Goal: Task Accomplishment & Management: Complete application form

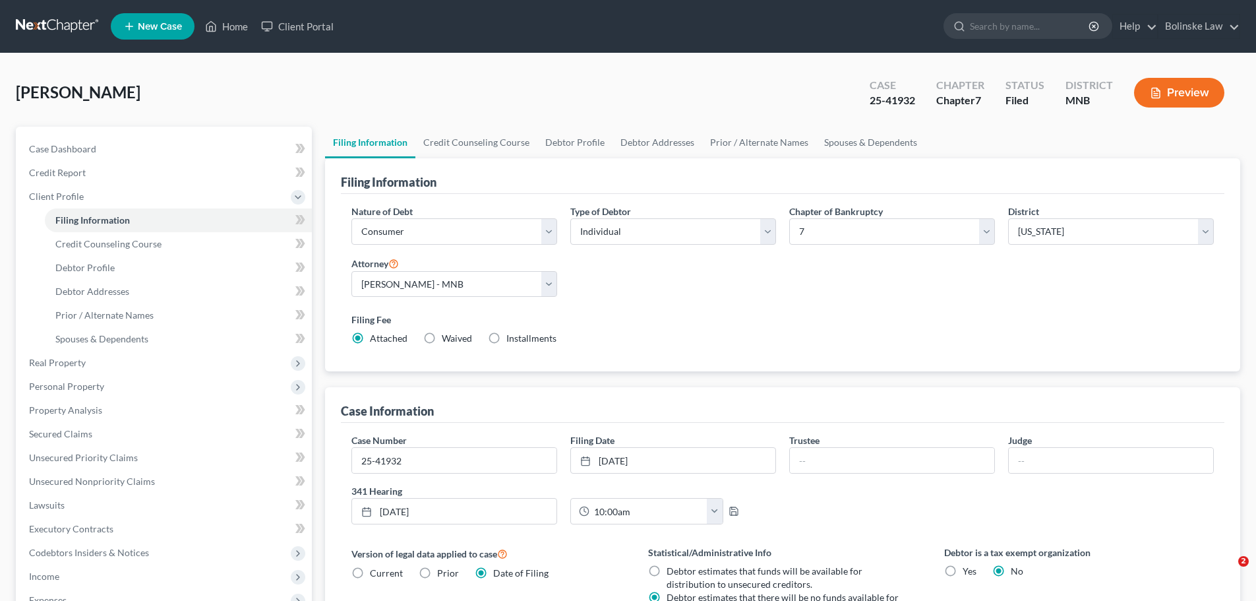
select select "1"
select select "0"
select select "42"
select select "0"
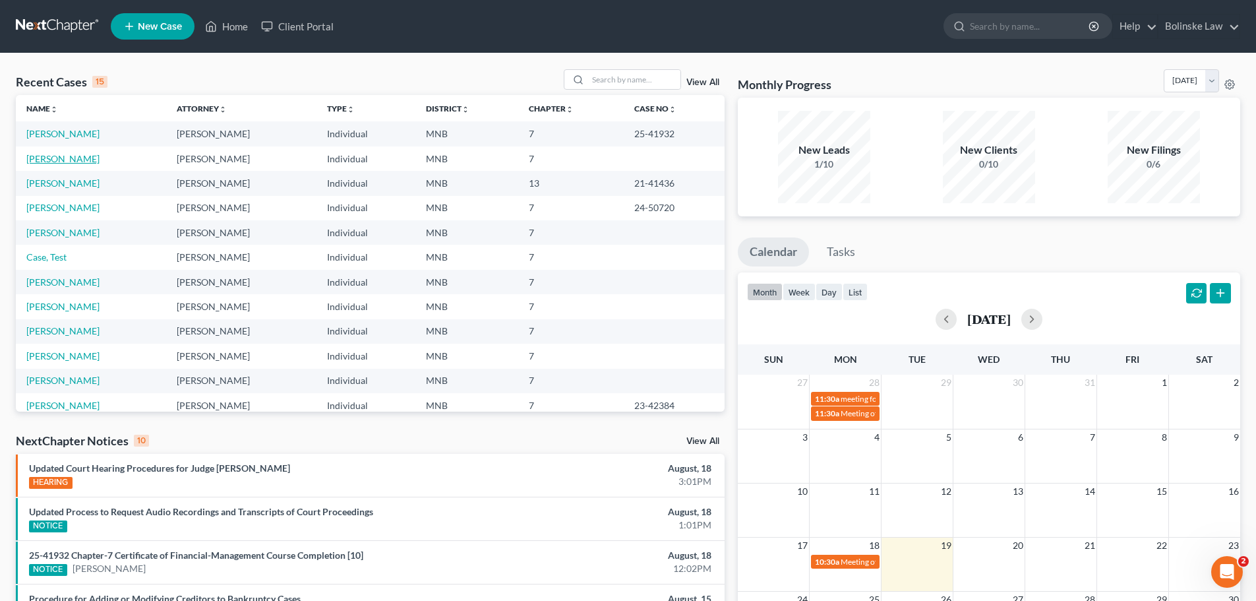
click at [59, 158] on link "Castillo, Jazmine" at bounding box center [62, 158] width 73 height 11
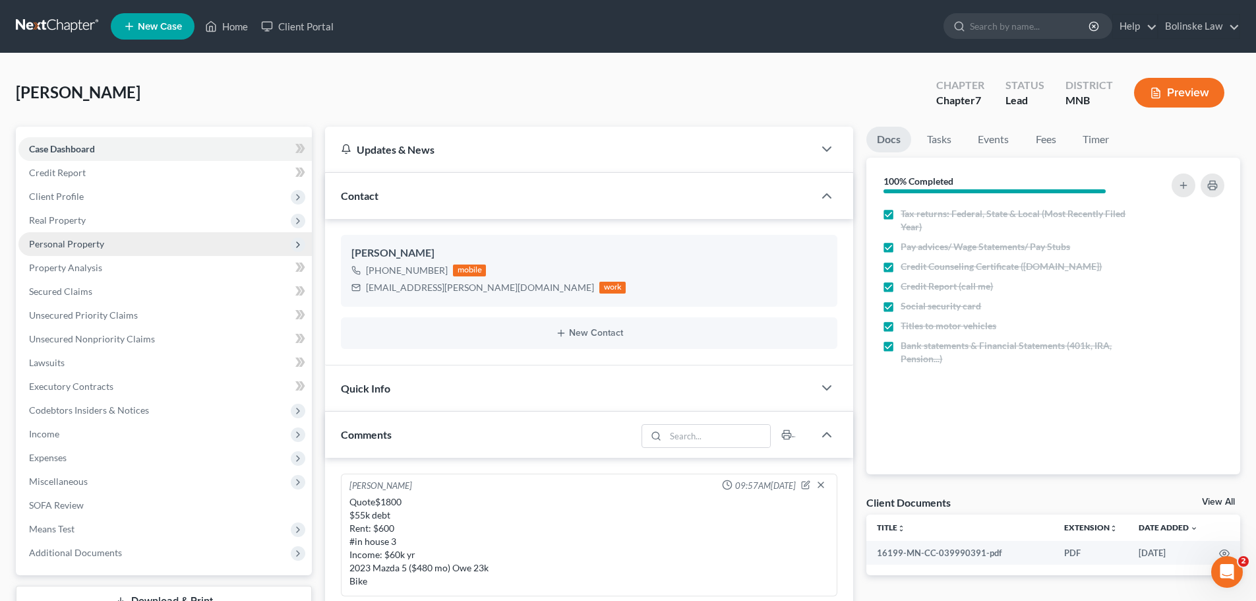
click at [67, 243] on span "Personal Property" at bounding box center [66, 243] width 75 height 11
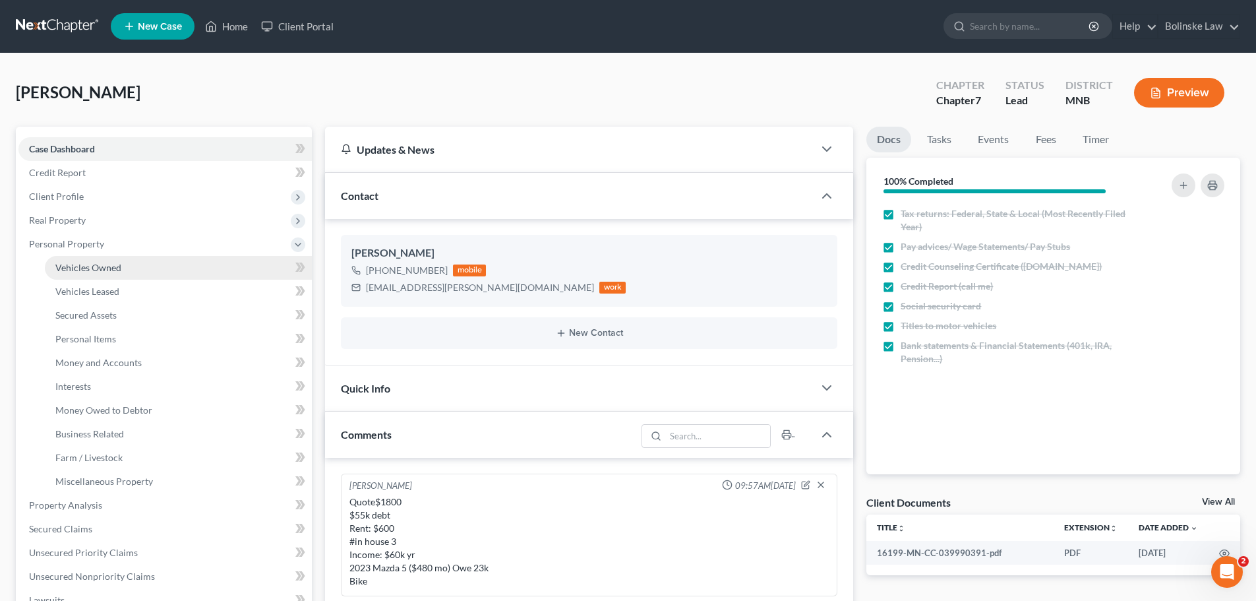
click at [81, 264] on span "Vehicles Owned" at bounding box center [88, 267] width 66 height 11
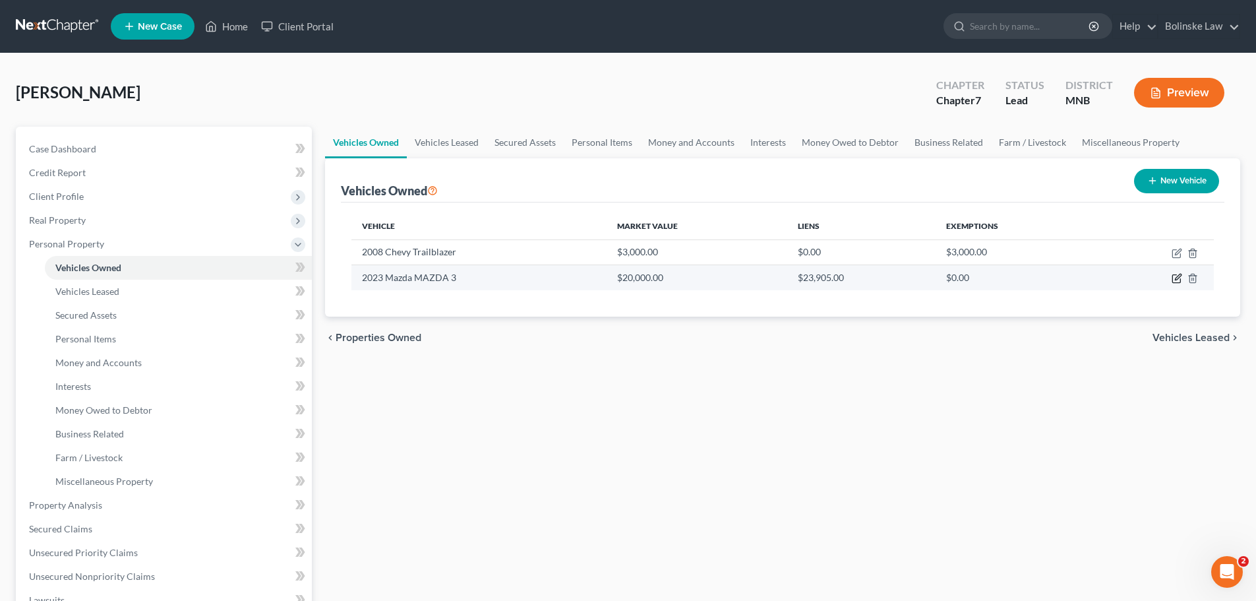
click at [1173, 276] on icon "button" at bounding box center [1177, 279] width 8 height 8
select select "0"
select select "3"
select select "2"
select select "0"
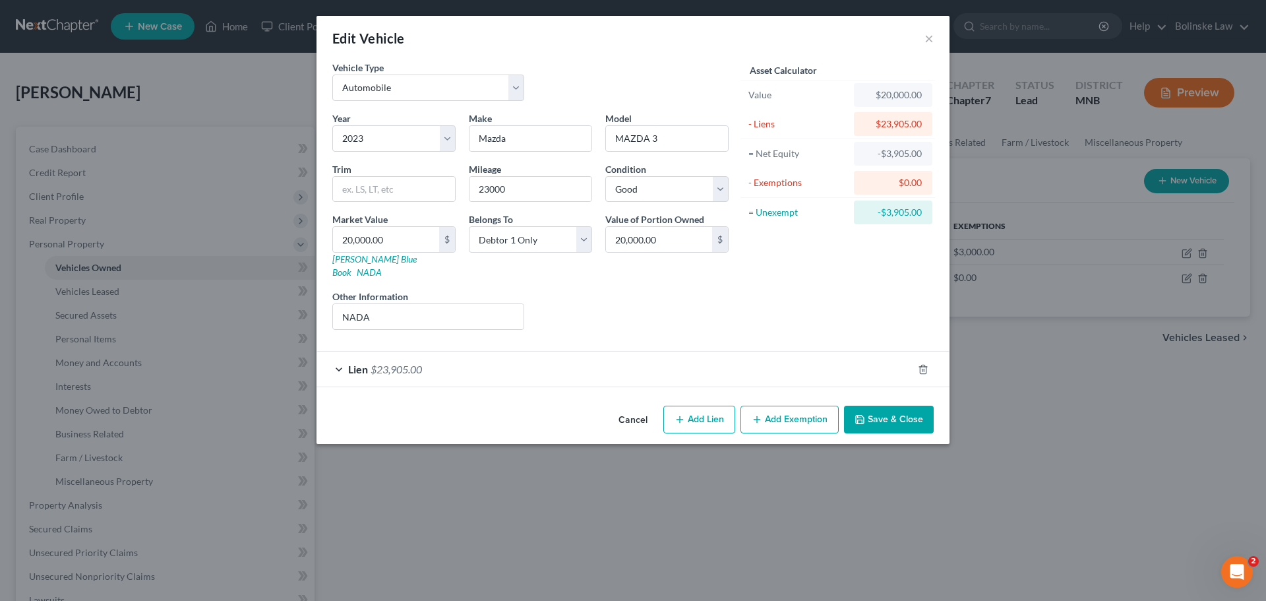
click at [799, 406] on button "Add Exemption" at bounding box center [790, 420] width 98 height 28
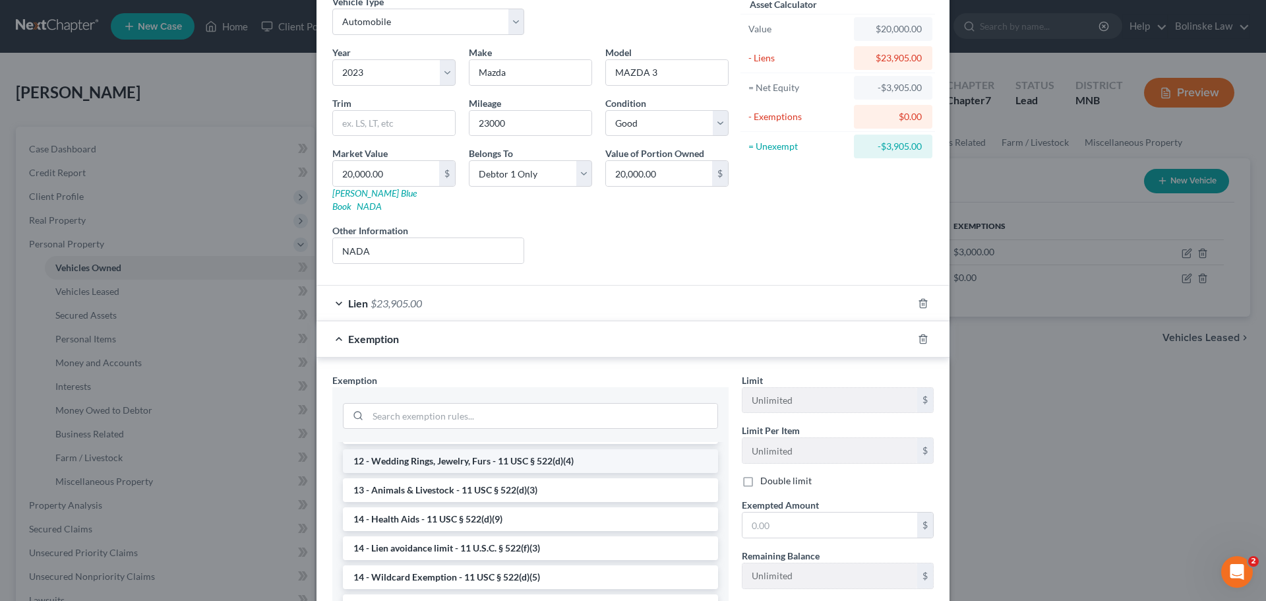
scroll to position [198, 0]
click at [420, 563] on li "14 - Wildcard Exemption (unused homestead) - 11 U.S.C. § 522 (d)(5)" at bounding box center [530, 575] width 375 height 24
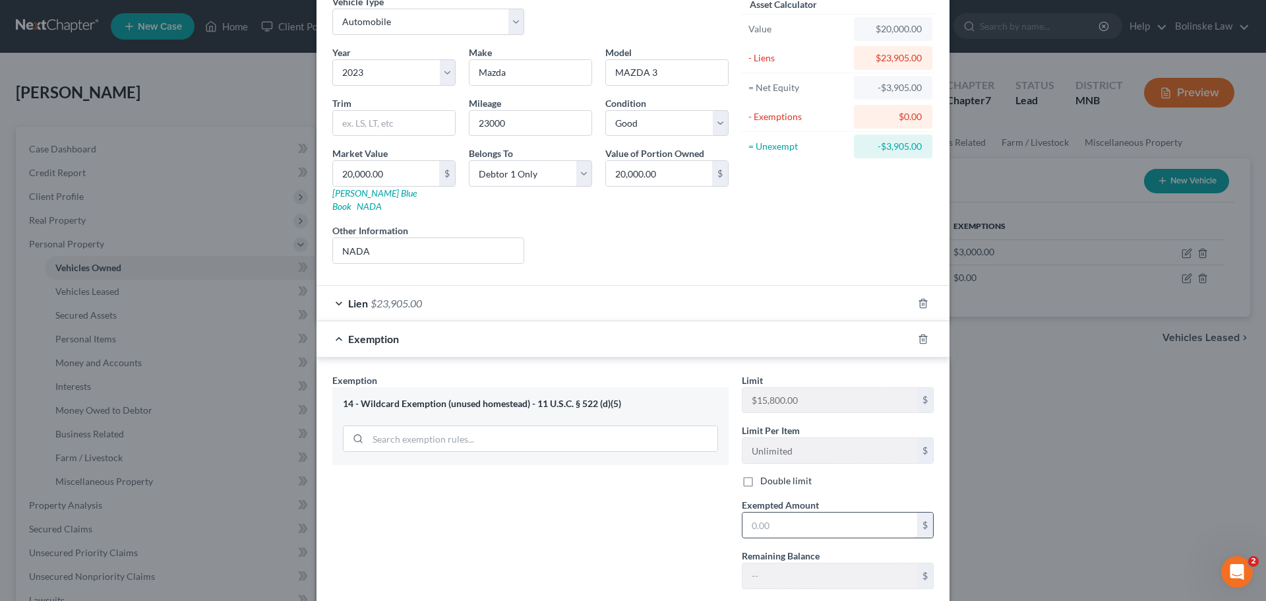
click at [752, 512] on input "text" at bounding box center [830, 524] width 175 height 25
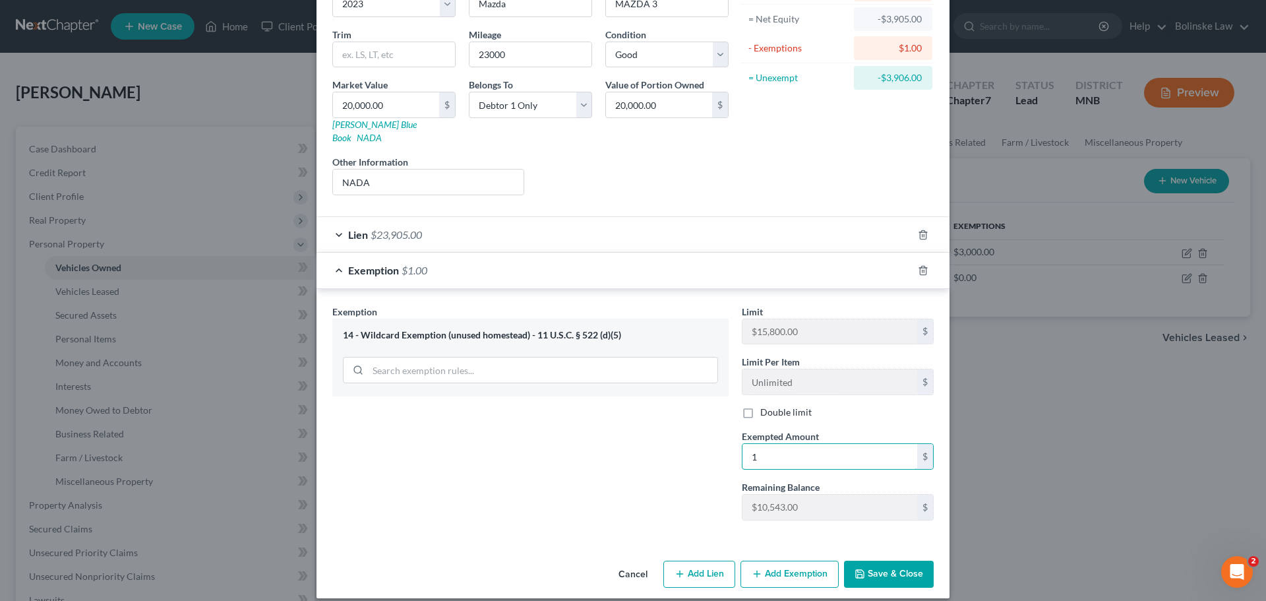
type input "1"
click at [876, 561] on button "Save & Close" at bounding box center [889, 575] width 90 height 28
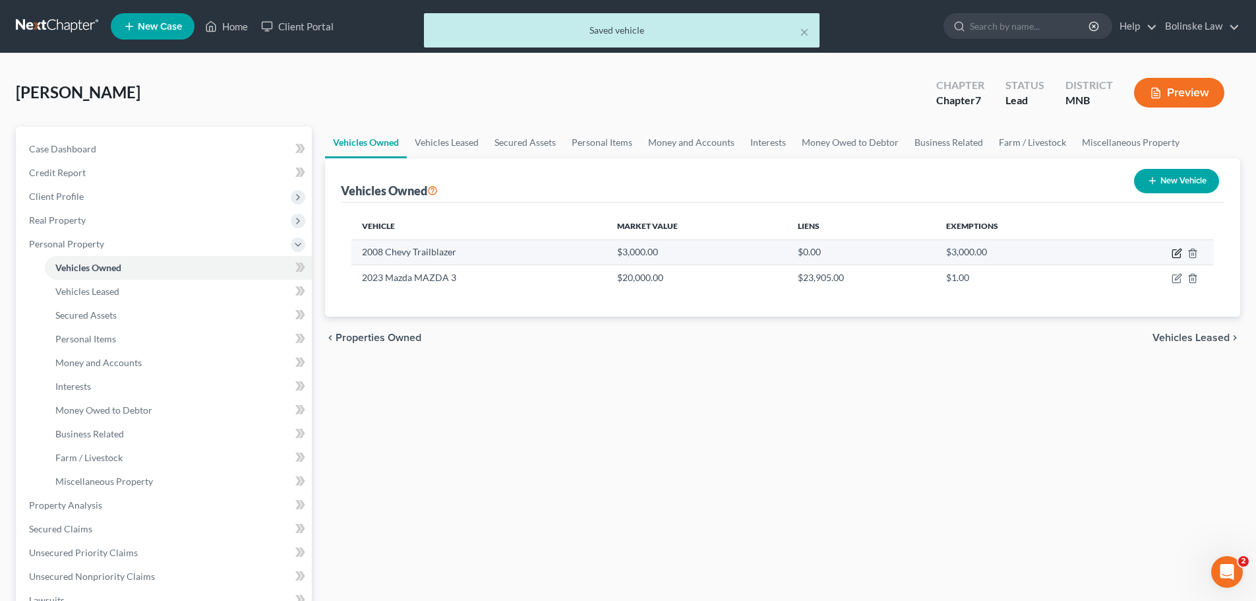
click at [1179, 253] on icon "button" at bounding box center [1178, 252] width 6 height 6
select select "0"
select select "18"
select select "4"
select select "0"
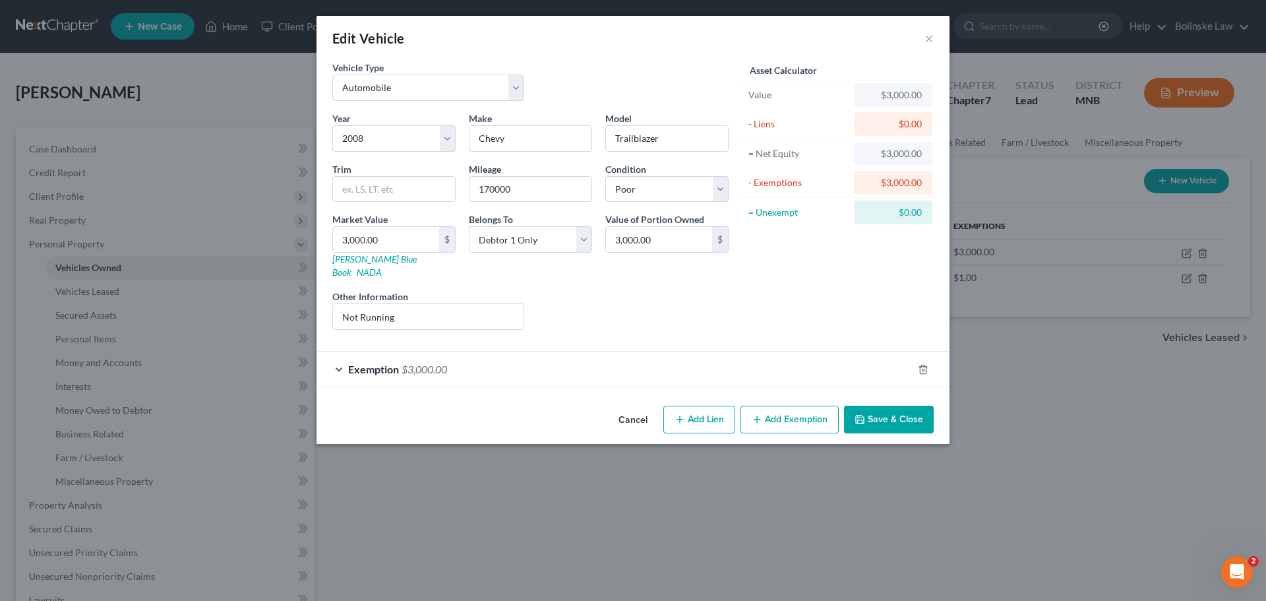
click at [340, 353] on div "Exemption $3,000.00" at bounding box center [615, 369] width 596 height 35
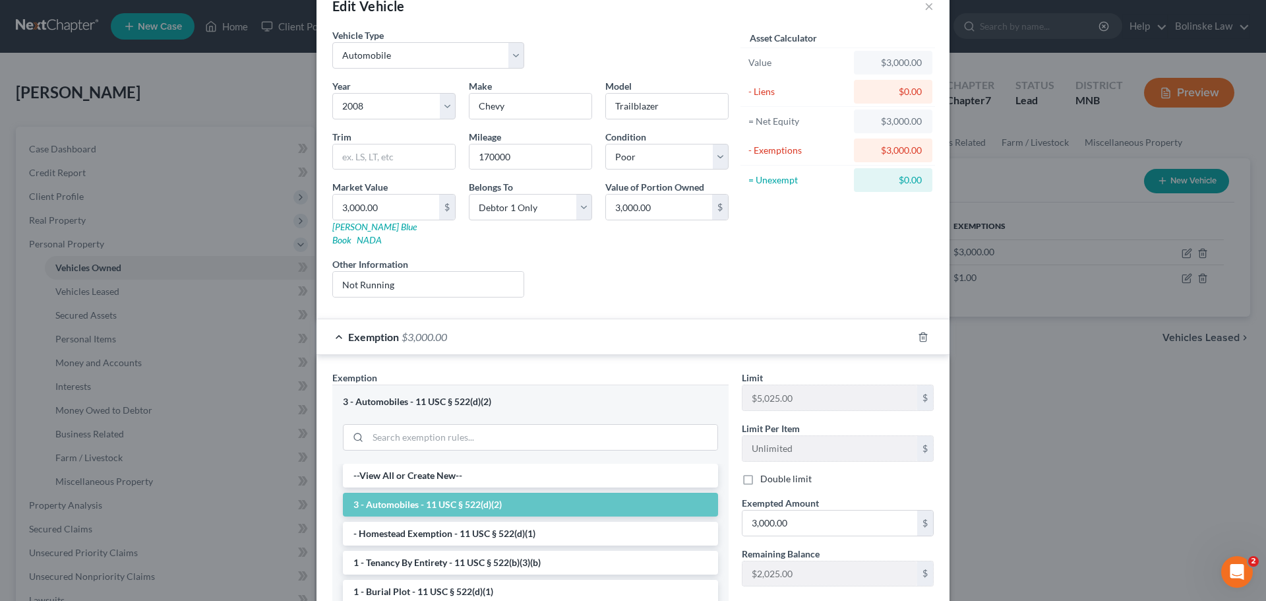
scroll to position [0, 0]
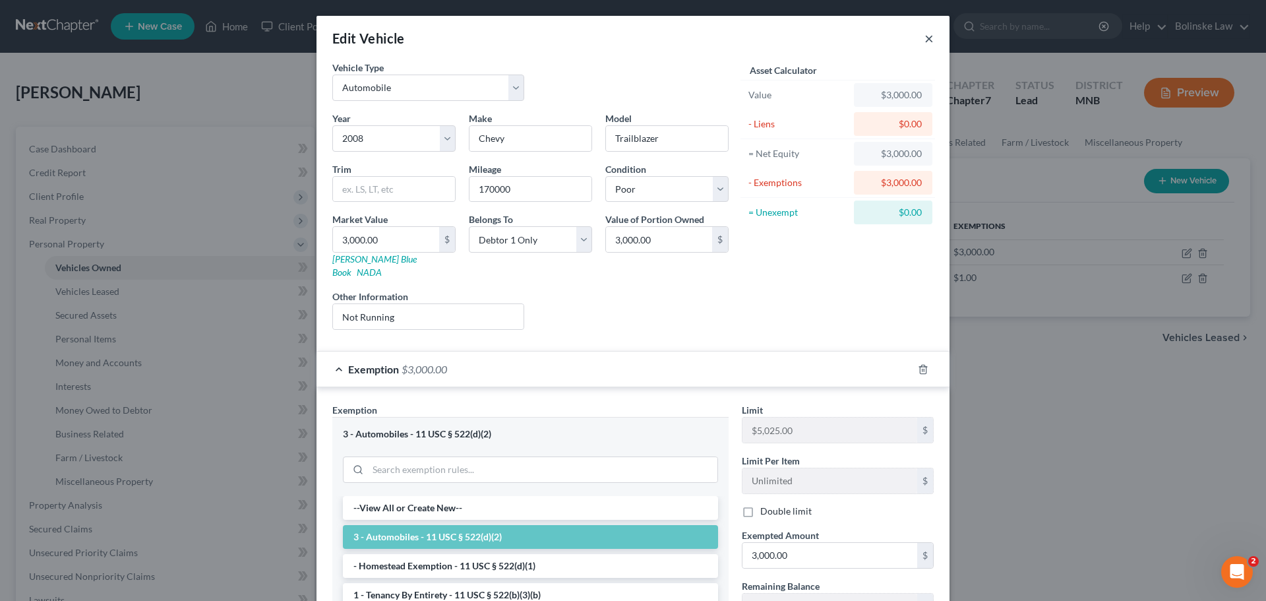
click at [925, 42] on button "×" at bounding box center [929, 38] width 9 height 16
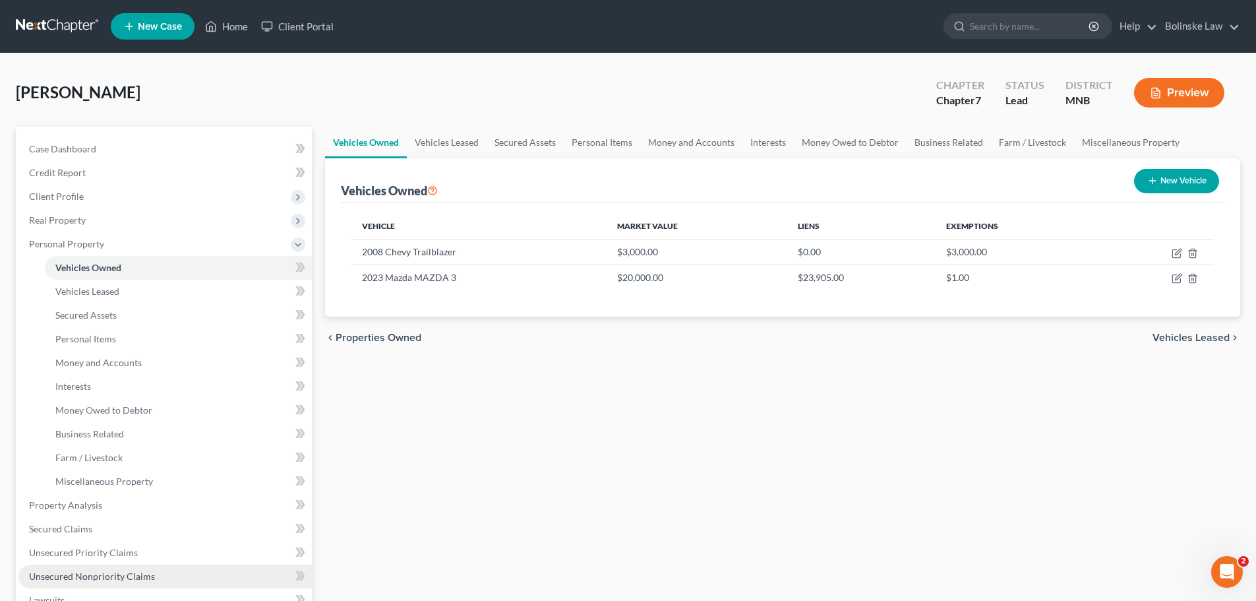
click at [69, 572] on span "Unsecured Nonpriority Claims" at bounding box center [92, 575] width 126 height 11
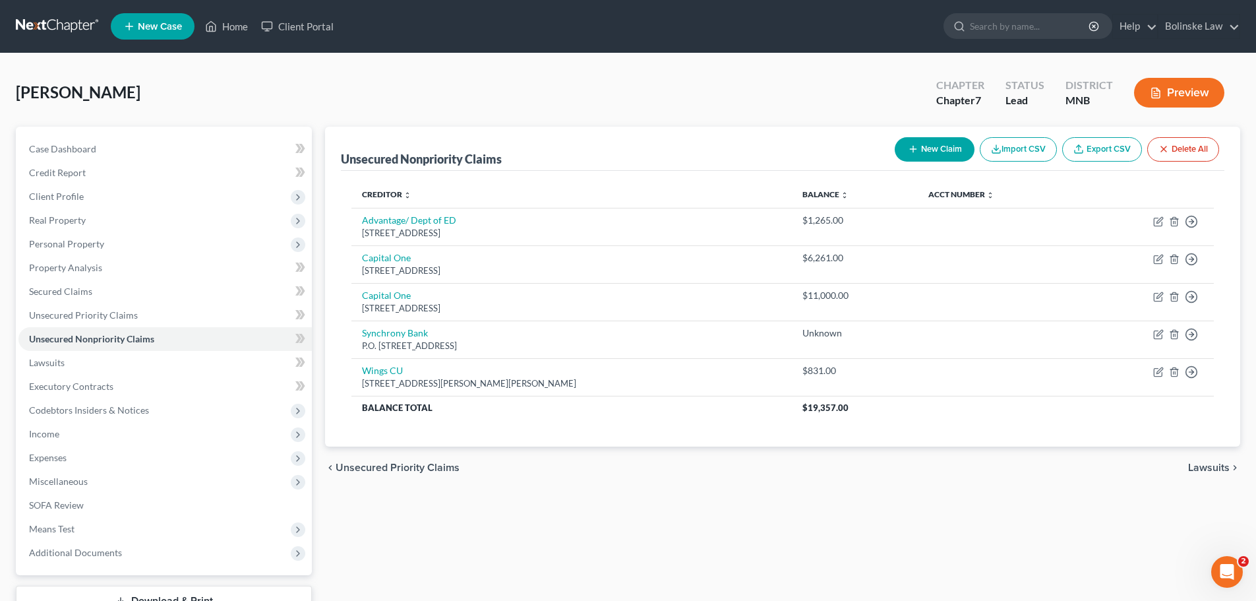
click at [936, 144] on button "New Claim" at bounding box center [935, 149] width 80 height 24
select select "0"
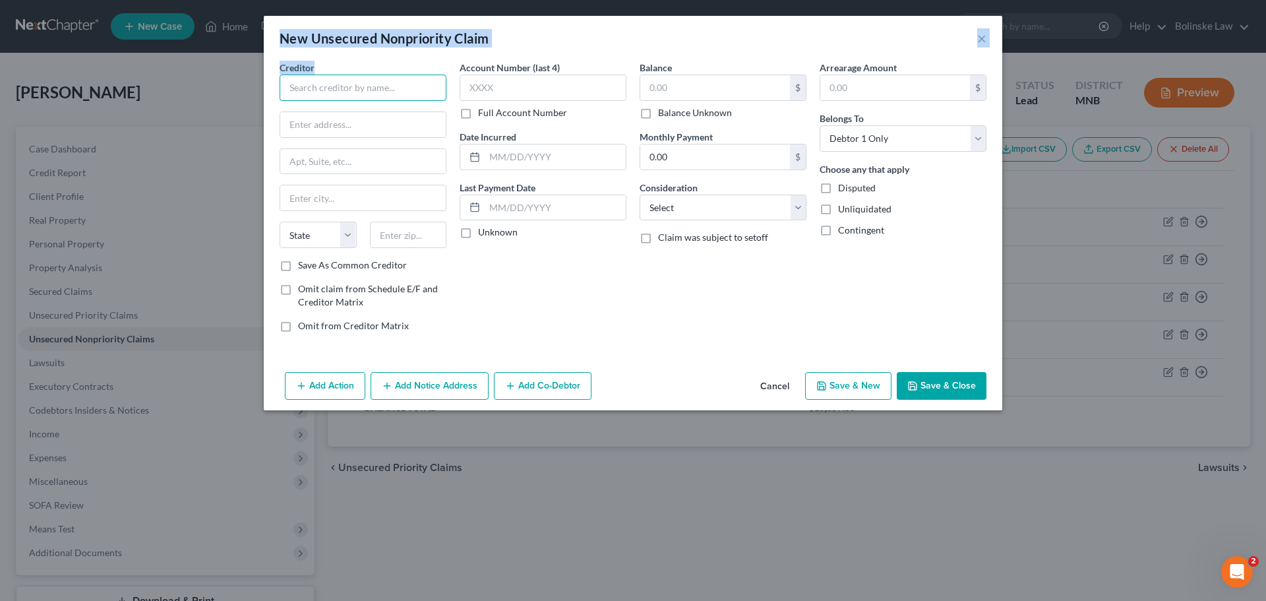
click at [334, 89] on input "text" at bounding box center [363, 88] width 167 height 26
click at [333, 90] on input "text" at bounding box center [363, 88] width 167 height 26
type input "Regions Hospital"
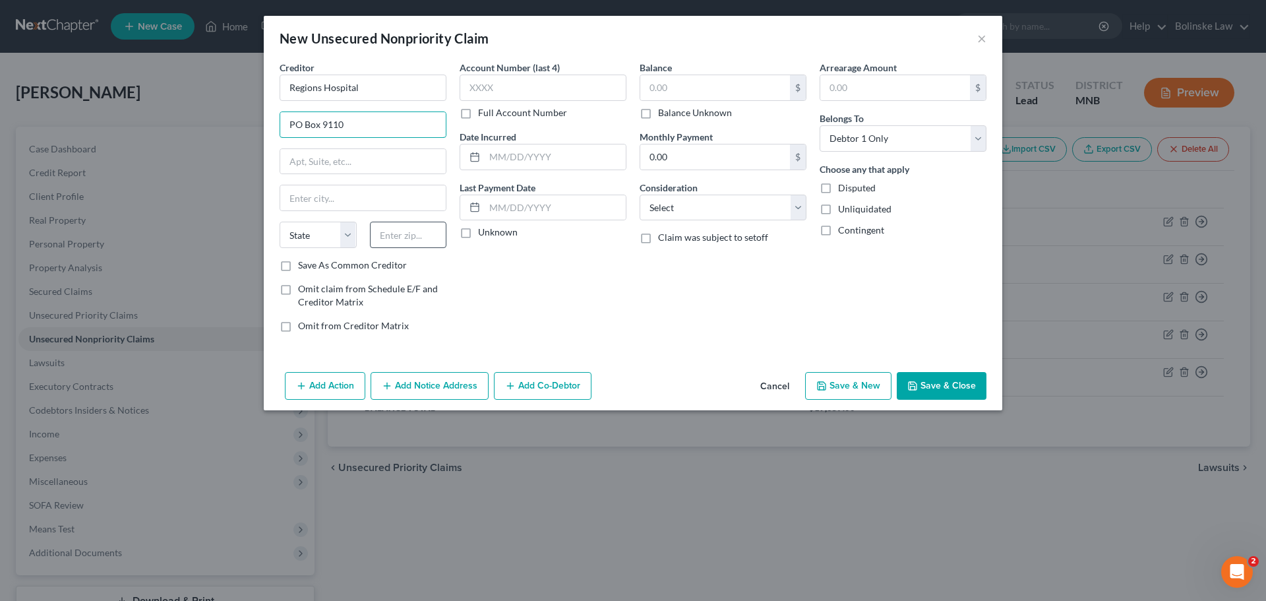
type input "PO Box 9110"
click at [400, 237] on input "text" at bounding box center [408, 235] width 77 height 26
type input "55480"
type input "Minneapolis"
select select "24"
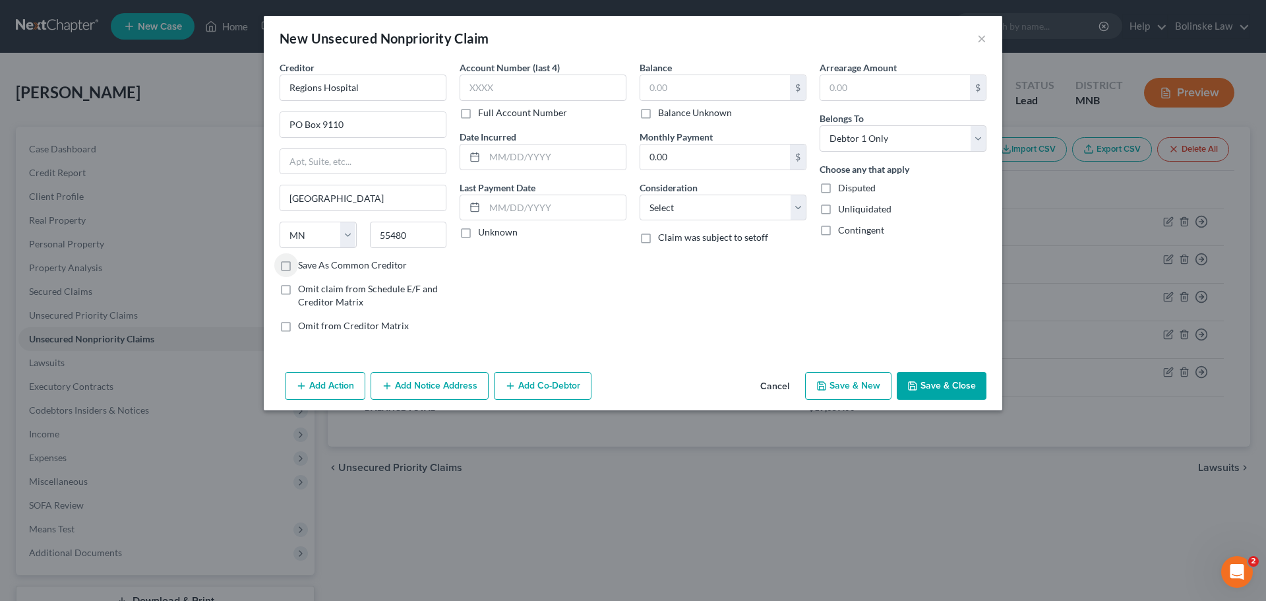
click at [298, 262] on label "Save As Common Creditor" at bounding box center [352, 265] width 109 height 13
click at [303, 262] on input "Save As Common Creditor" at bounding box center [307, 263] width 9 height 9
checkbox input "true"
click at [647, 88] on input "text" at bounding box center [715, 87] width 150 height 25
type input "3,000"
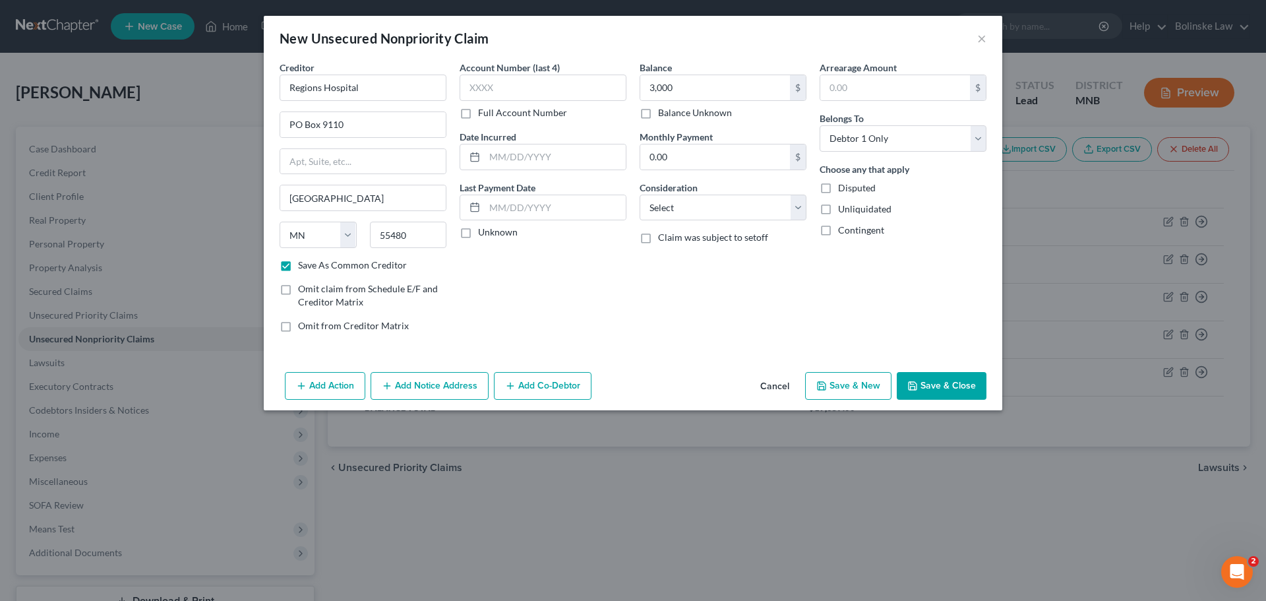
click at [862, 379] on button "Save & New" at bounding box center [848, 386] width 86 height 28
checkbox input "false"
select select "0"
type input "3,000.00"
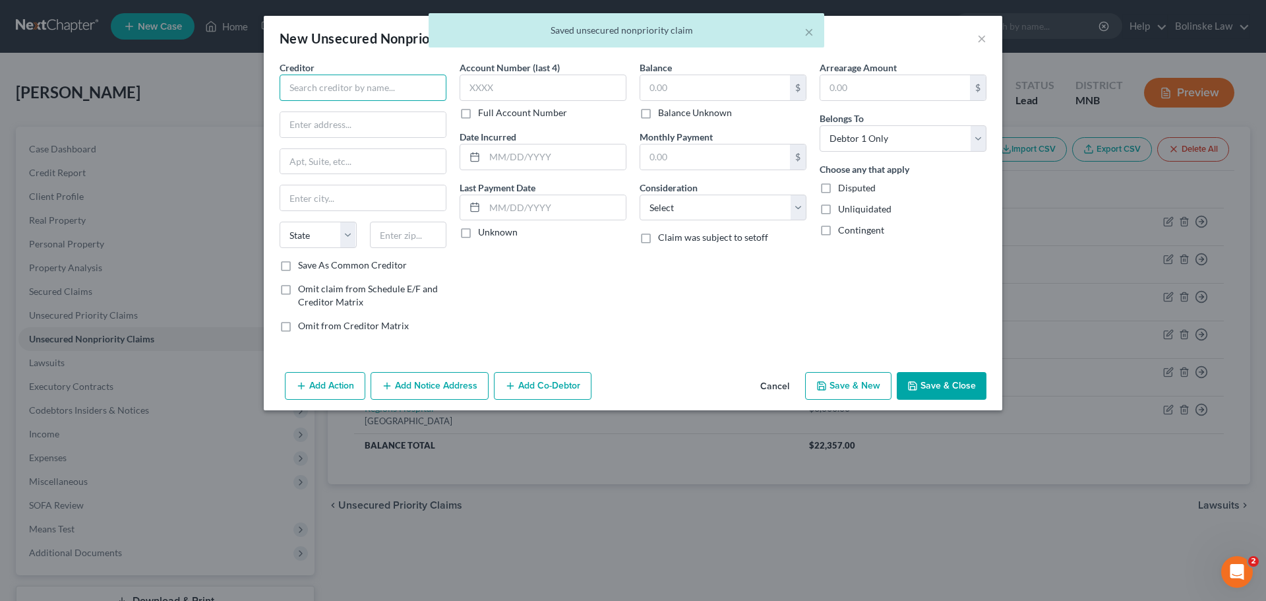
click at [308, 94] on input "text" at bounding box center [363, 88] width 167 height 26
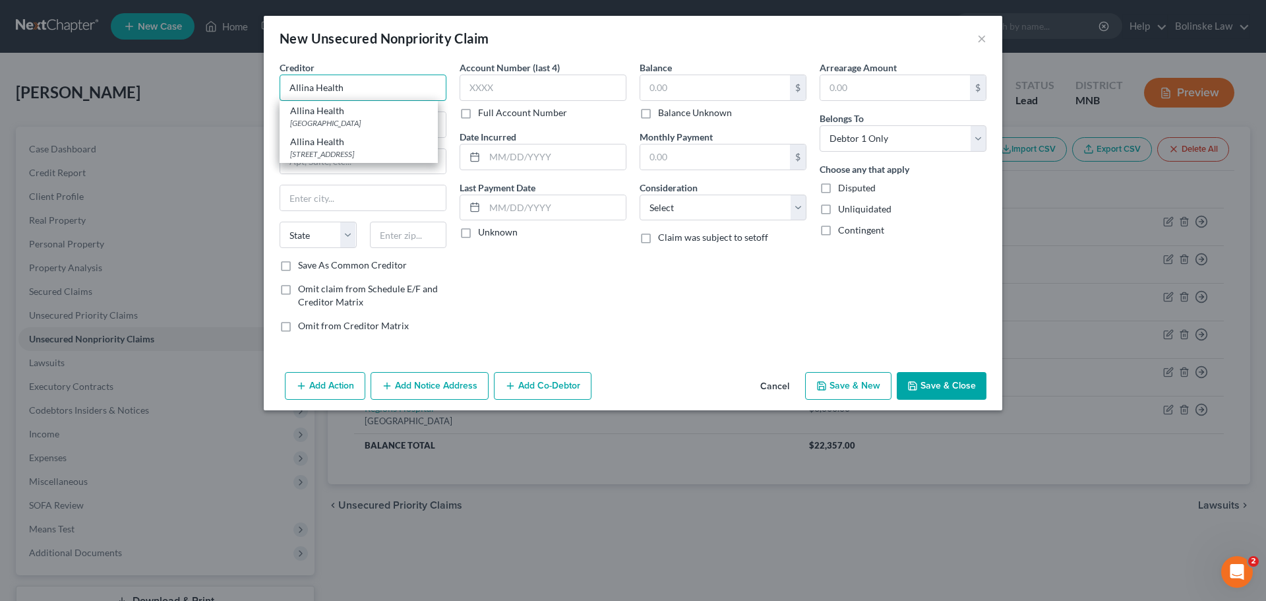
type input "Allina Health"
type input "2925 Chicago Ave S"
type input "55107"
type input "Saint Paul"
select select "24"
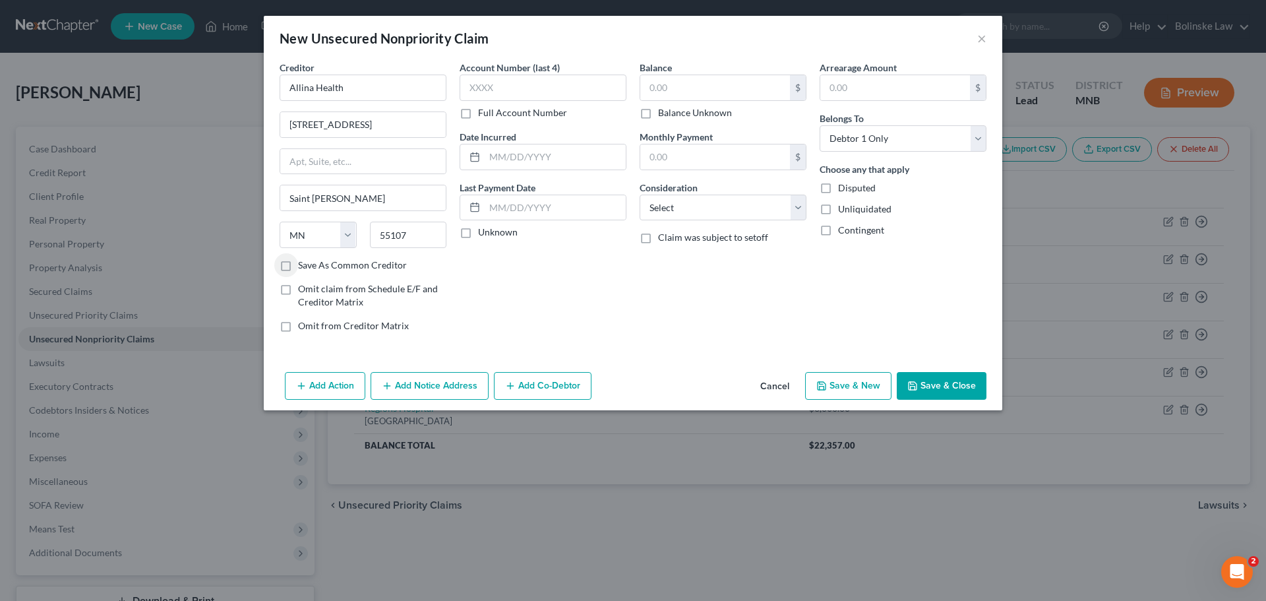
click at [298, 265] on label "Save As Common Creditor" at bounding box center [352, 265] width 109 height 13
click at [303, 265] on input "Save As Common Creditor" at bounding box center [307, 263] width 9 height 9
checkbox input "true"
click at [653, 87] on input "text" at bounding box center [715, 87] width 150 height 25
type input "3,000"
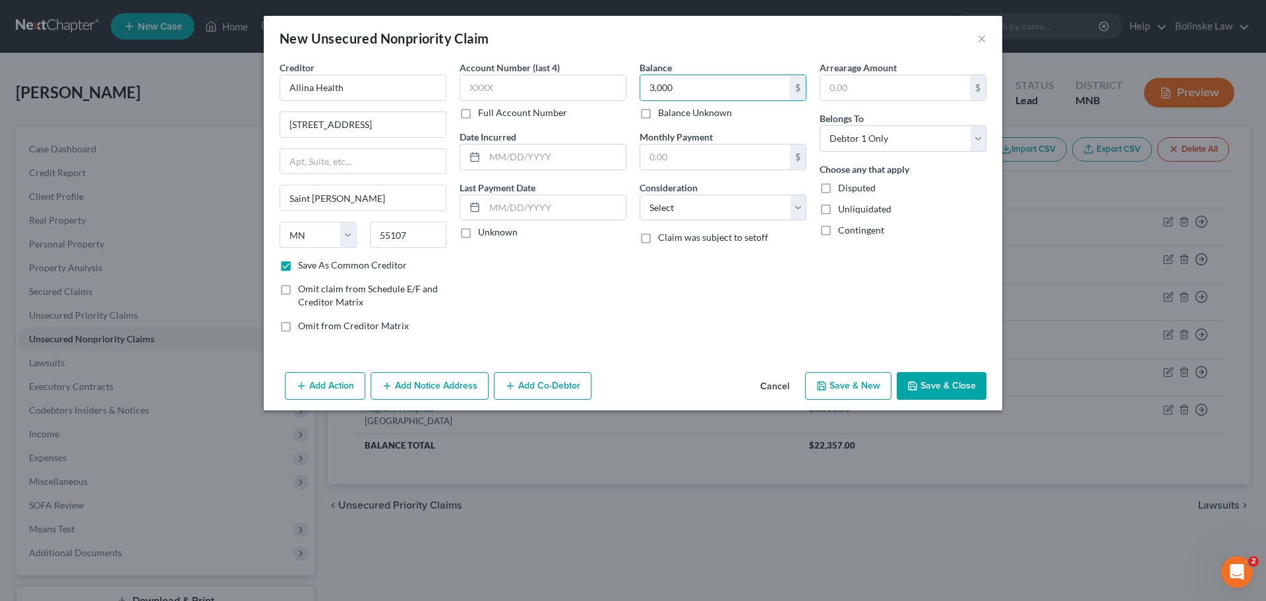
click at [917, 374] on button "Save & Close" at bounding box center [942, 386] width 90 height 28
checkbox input "false"
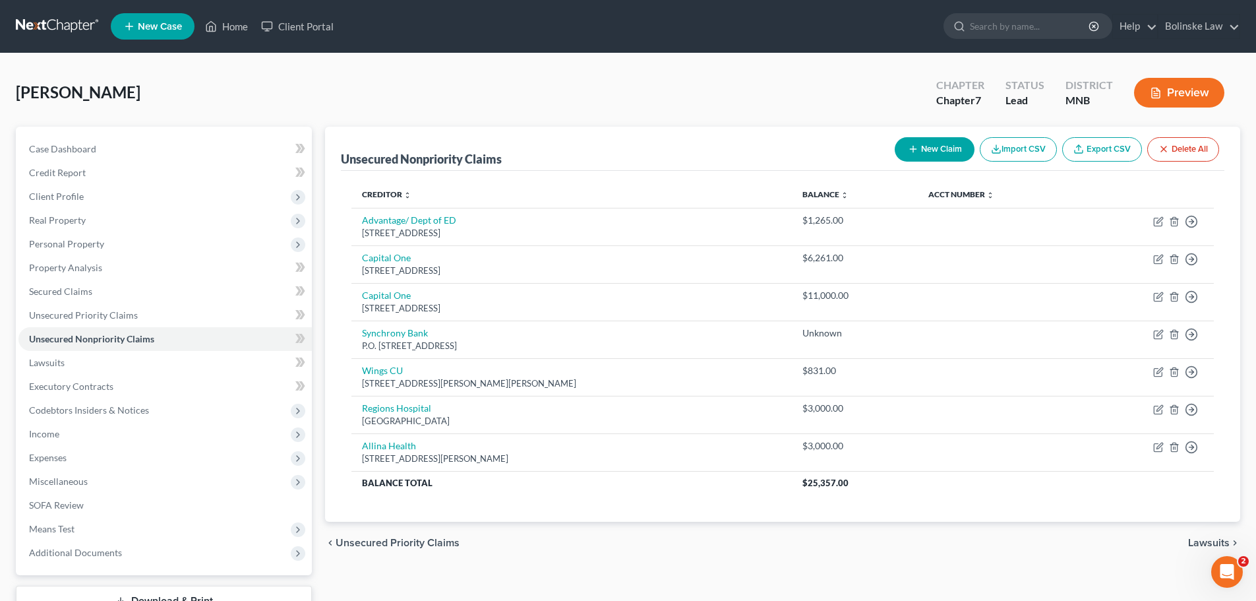
click at [930, 150] on button "New Claim" at bounding box center [935, 149] width 80 height 24
select select "0"
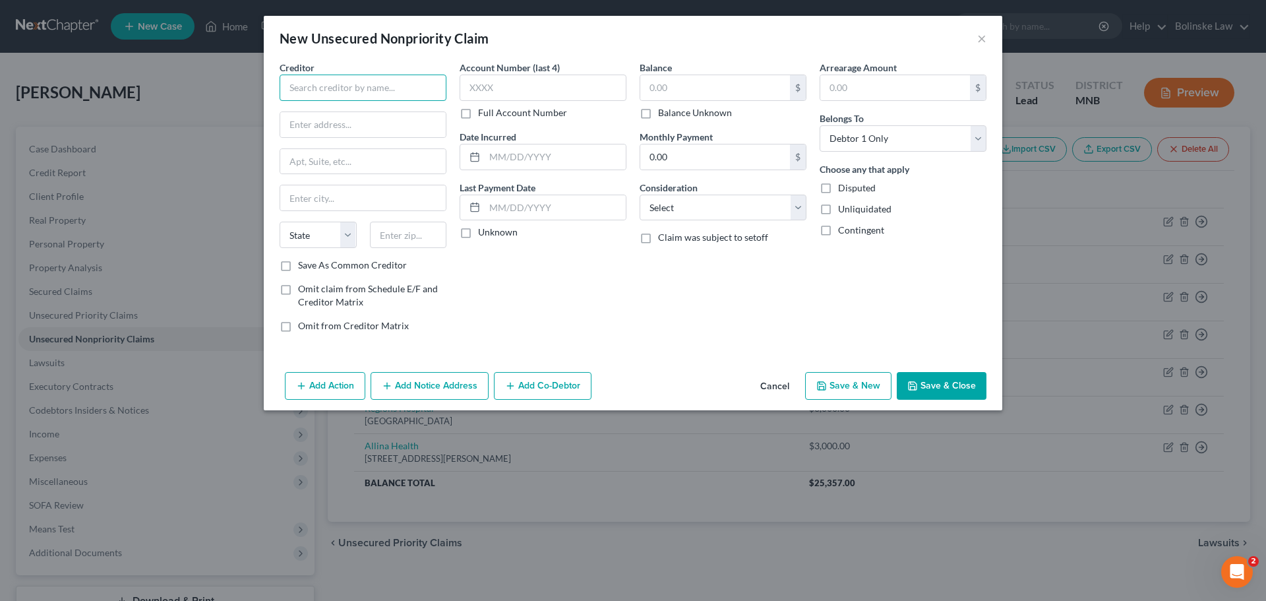
click at [320, 84] on input "text" at bounding box center [363, 88] width 167 height 26
click at [336, 116] on div "Health Partners" at bounding box center [358, 110] width 137 height 13
type input "Health Partners"
type input "Po Box 77026"
type input "Minneapolis"
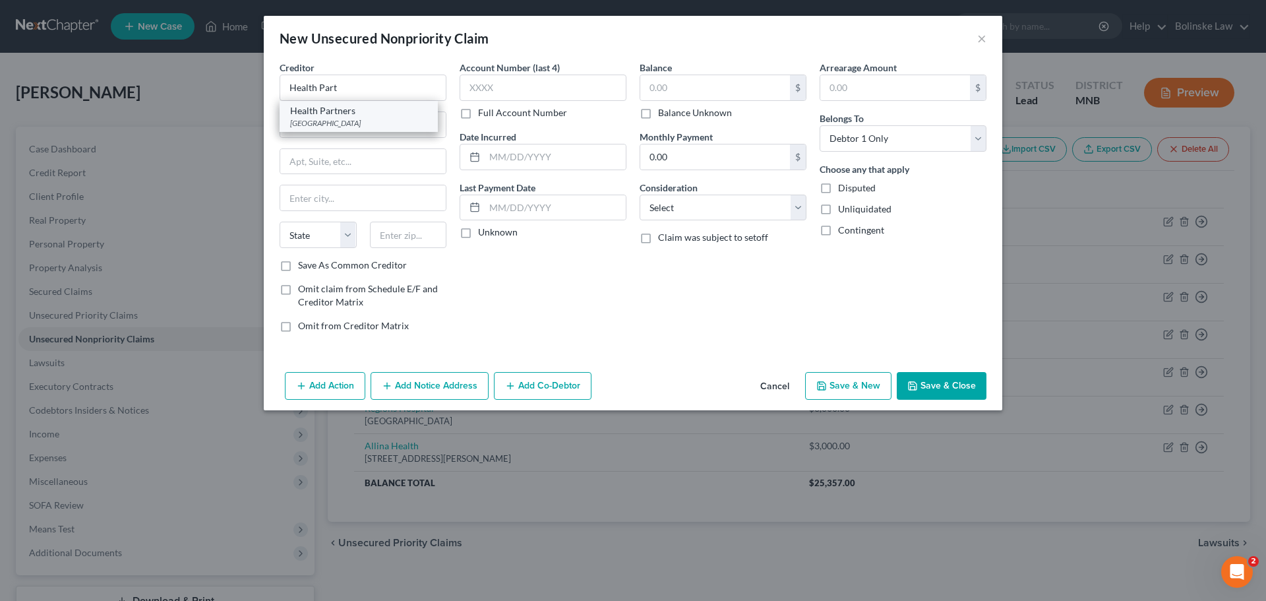
select select "24"
type input "55480"
click at [649, 92] on input "text" at bounding box center [715, 87] width 150 height 25
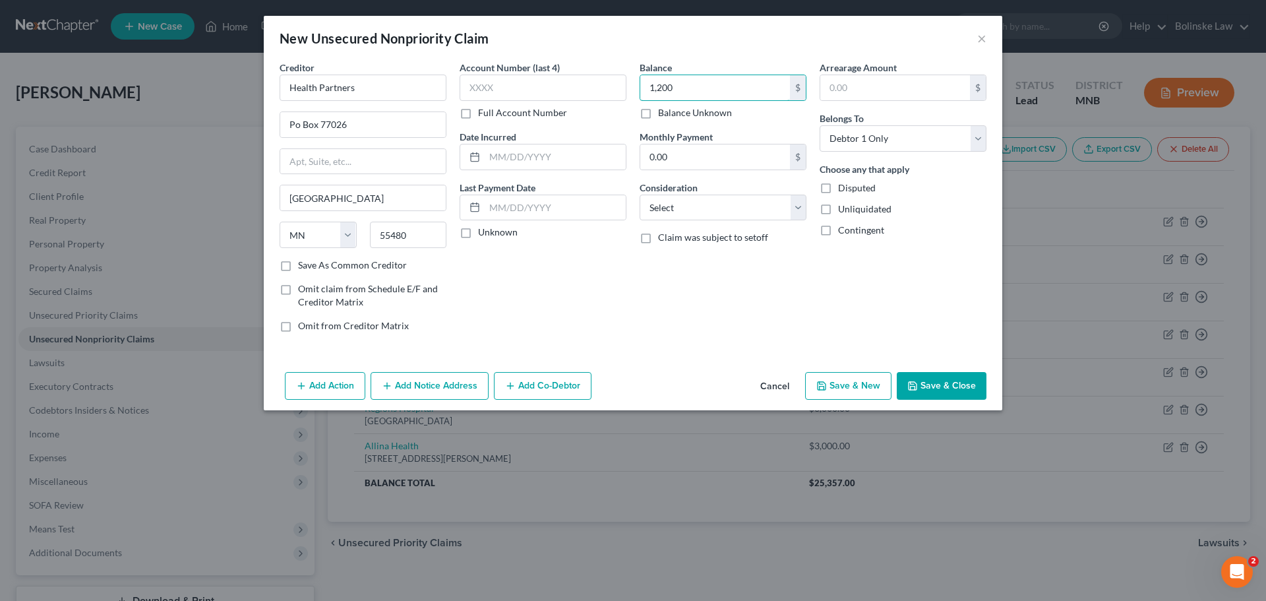
type input "1,200"
click at [954, 388] on button "Save & Close" at bounding box center [942, 386] width 90 height 28
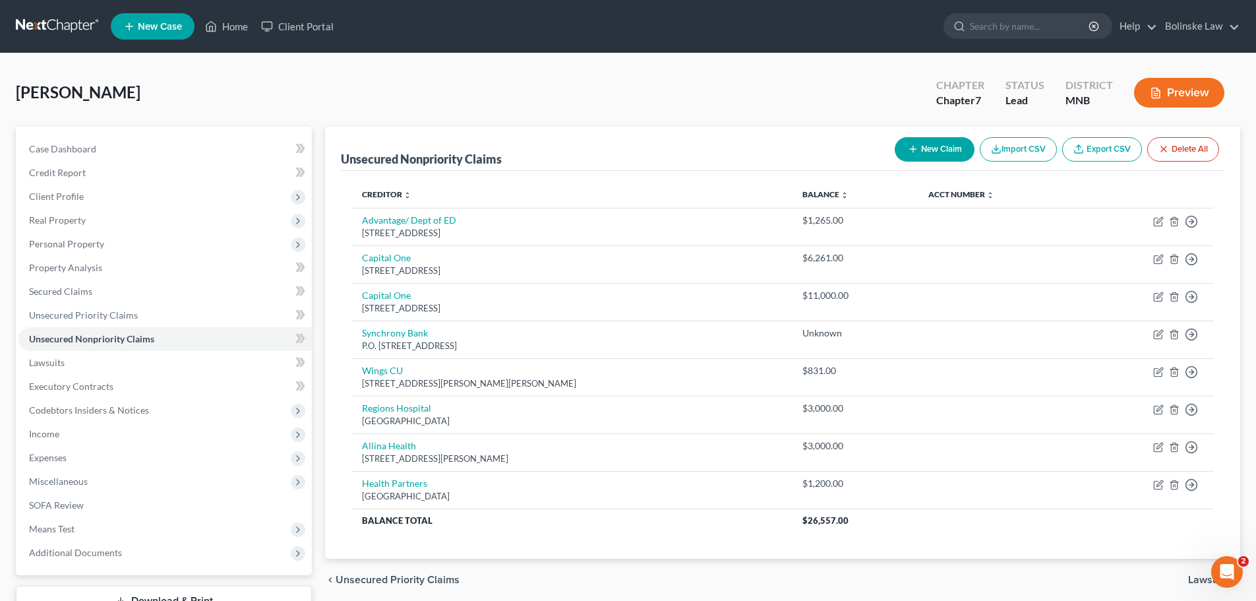
click at [1162, 89] on button "Preview" at bounding box center [1179, 93] width 90 height 30
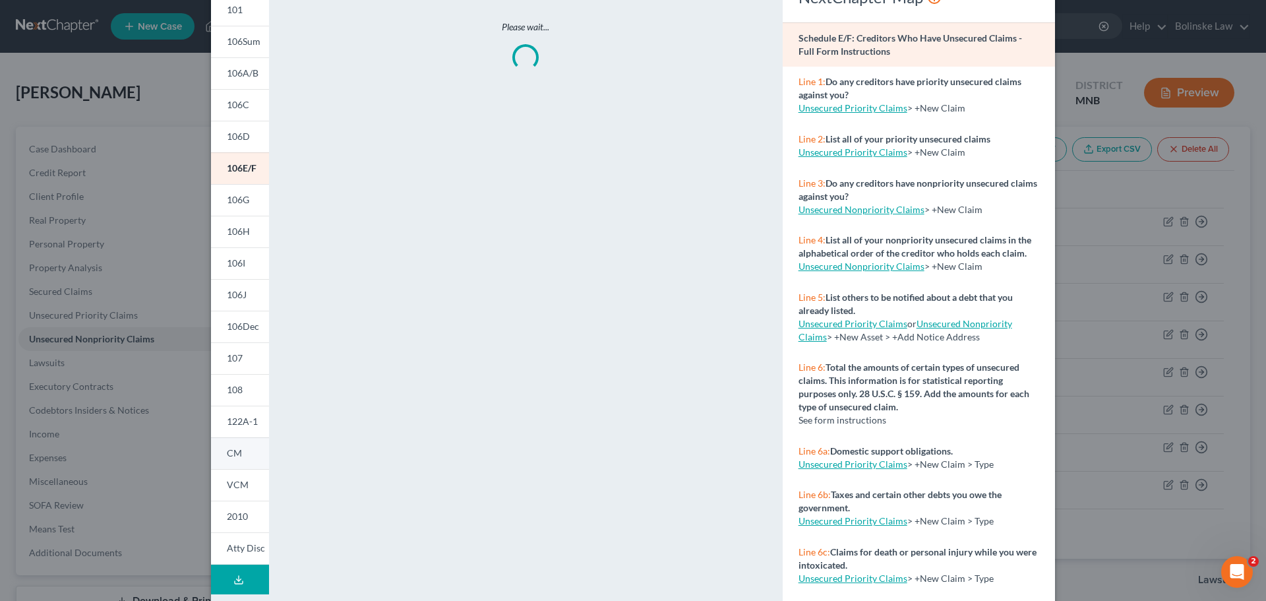
scroll to position [131, 0]
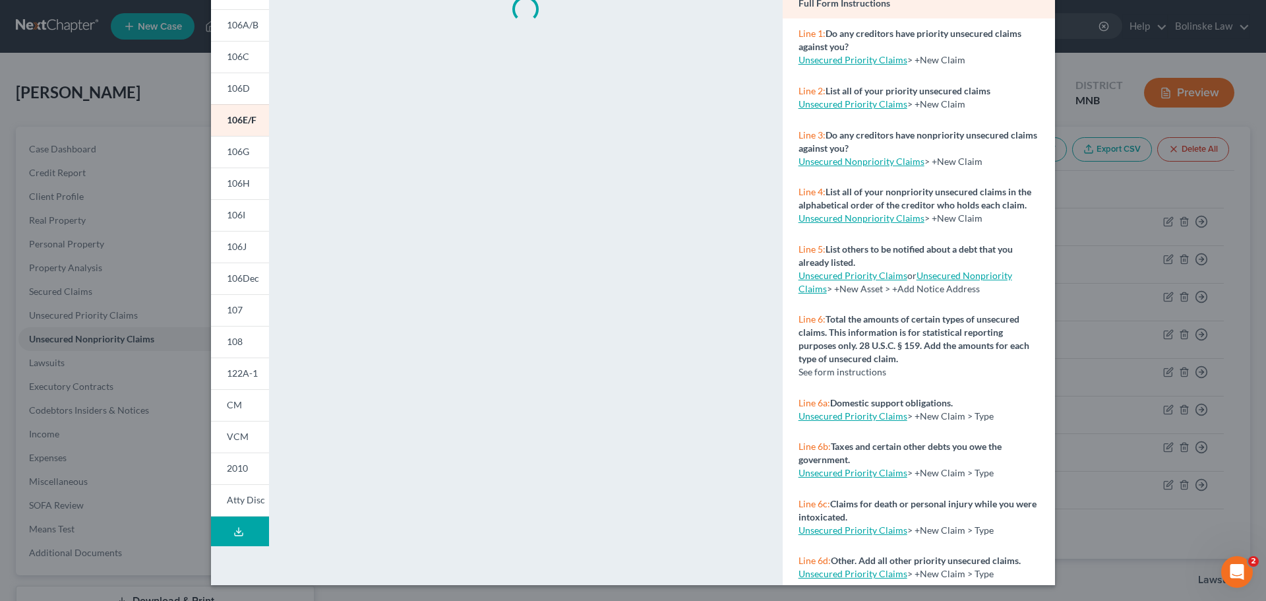
click at [239, 539] on button "Download Draft" at bounding box center [240, 531] width 58 height 30
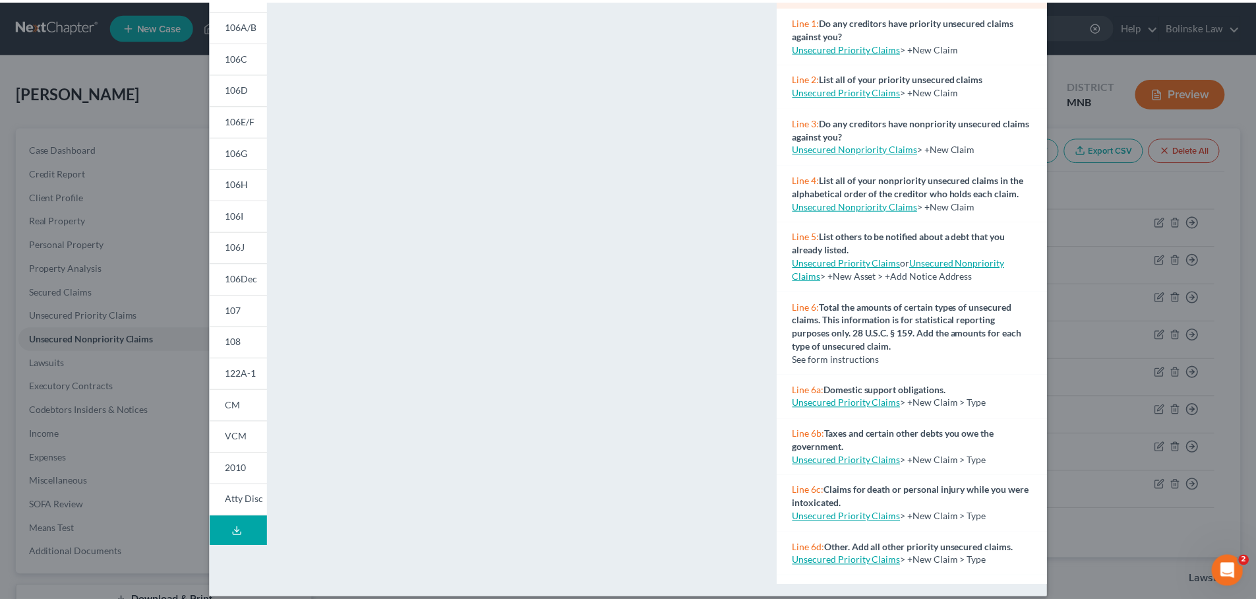
scroll to position [0, 0]
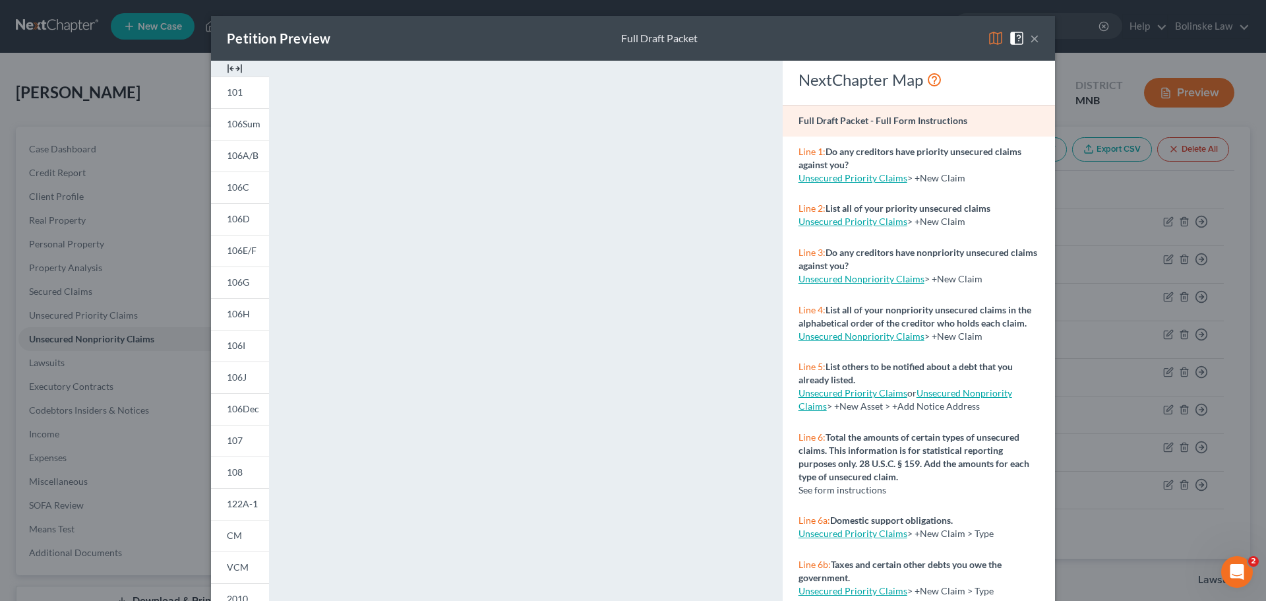
click at [1030, 34] on button "×" at bounding box center [1034, 38] width 9 height 16
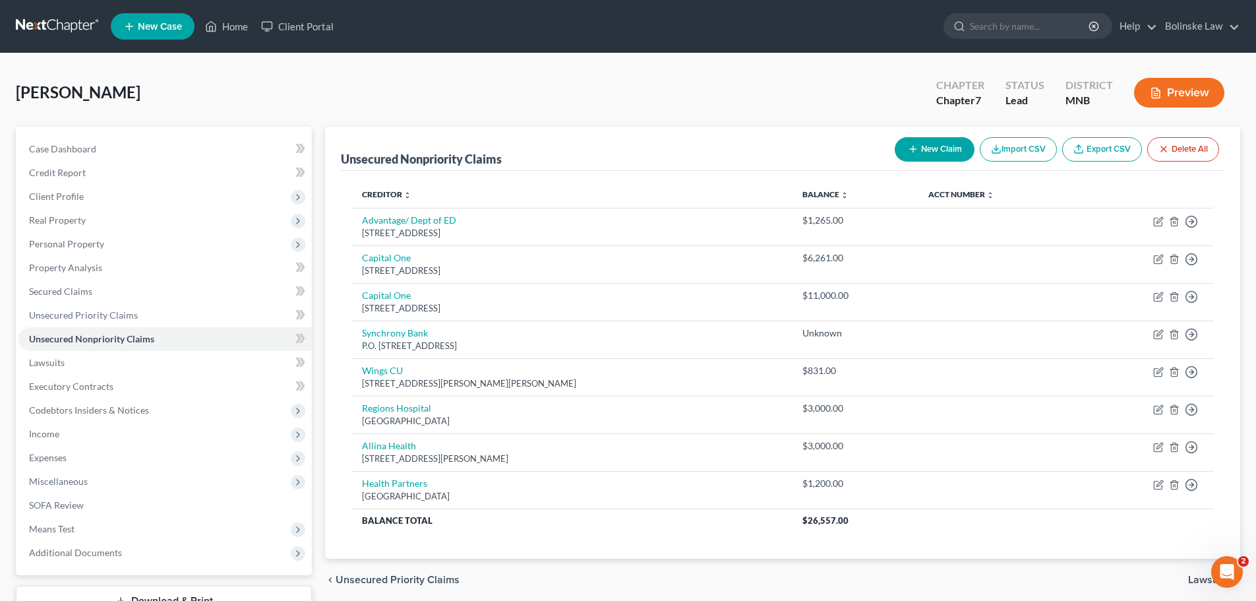
click at [63, 21] on link at bounding box center [58, 27] width 84 height 24
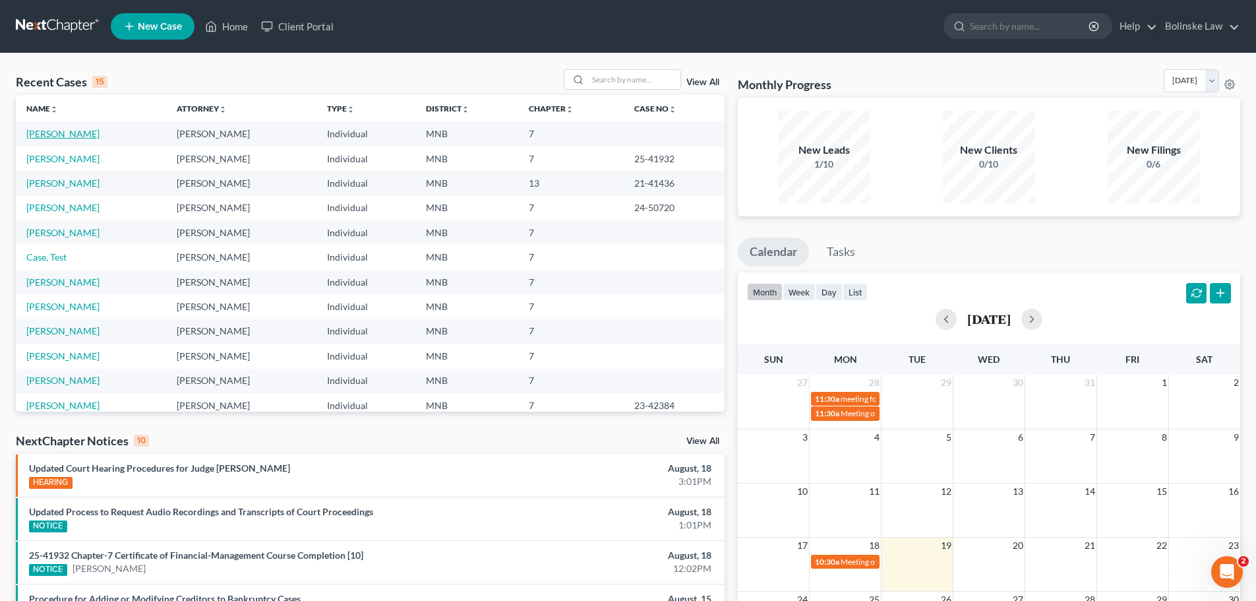
click at [58, 133] on link "Castillo, Jazmine" at bounding box center [62, 133] width 73 height 11
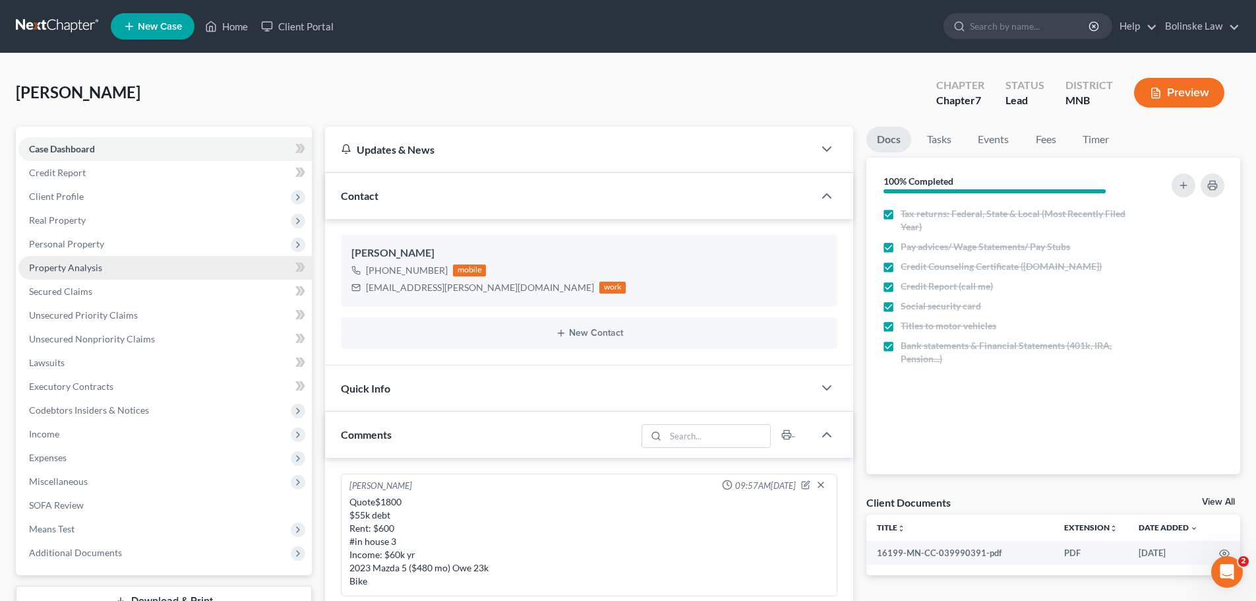
click at [88, 263] on span "Property Analysis" at bounding box center [65, 267] width 73 height 11
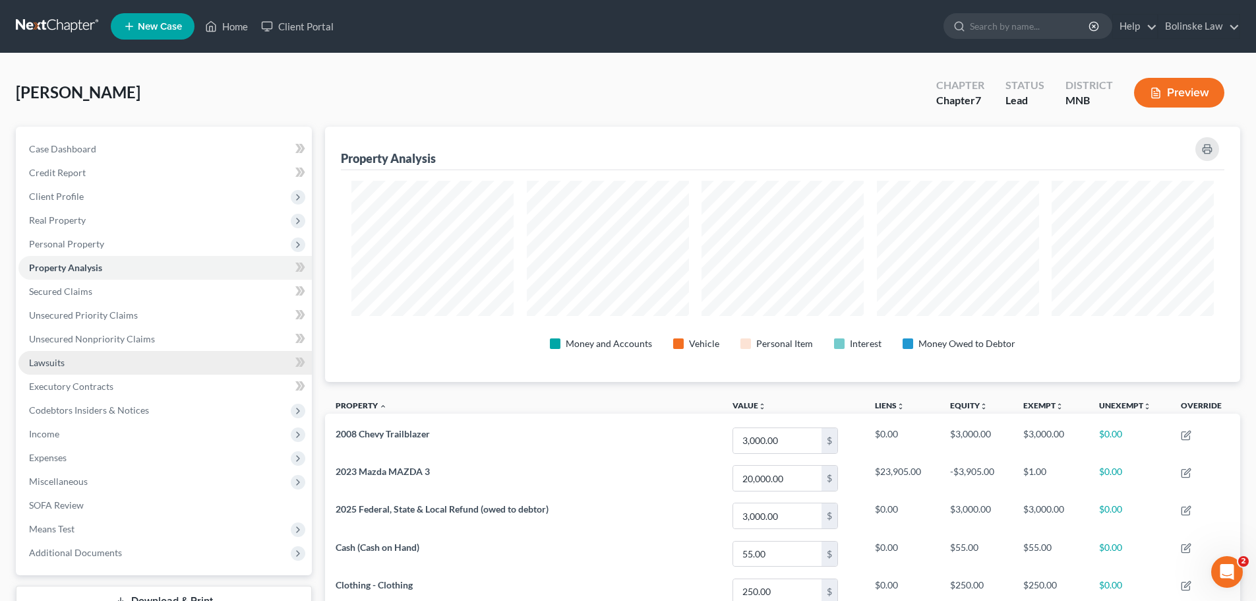
scroll to position [255, 915]
click at [46, 22] on link at bounding box center [58, 27] width 84 height 24
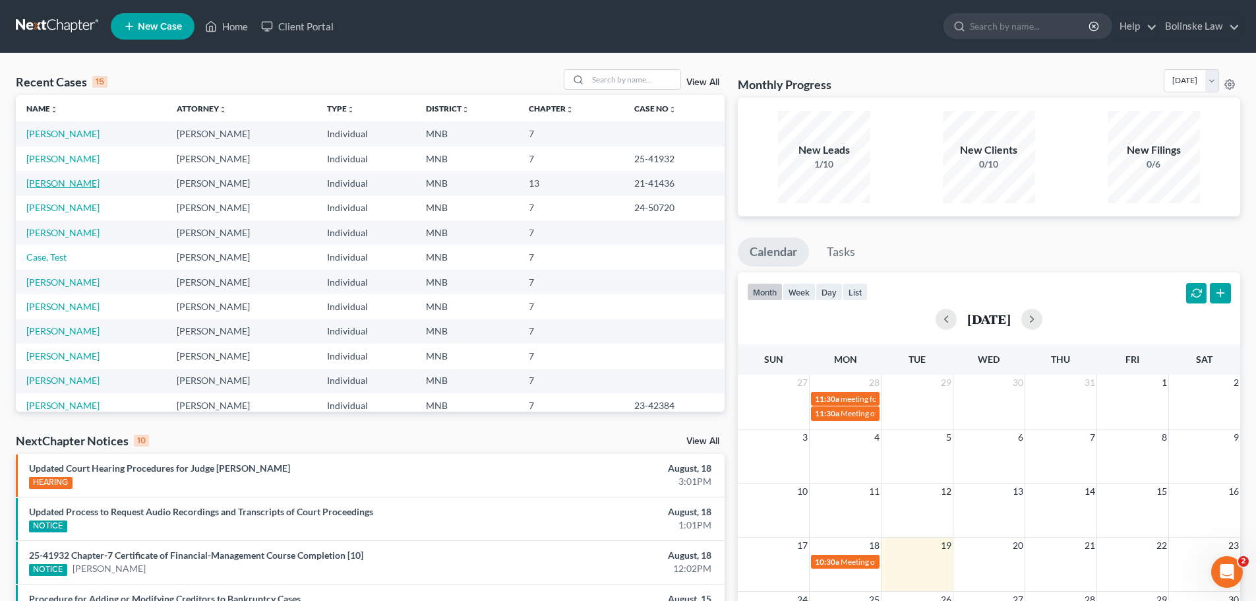
click at [68, 182] on link "Brewer, Angela" at bounding box center [62, 182] width 73 height 11
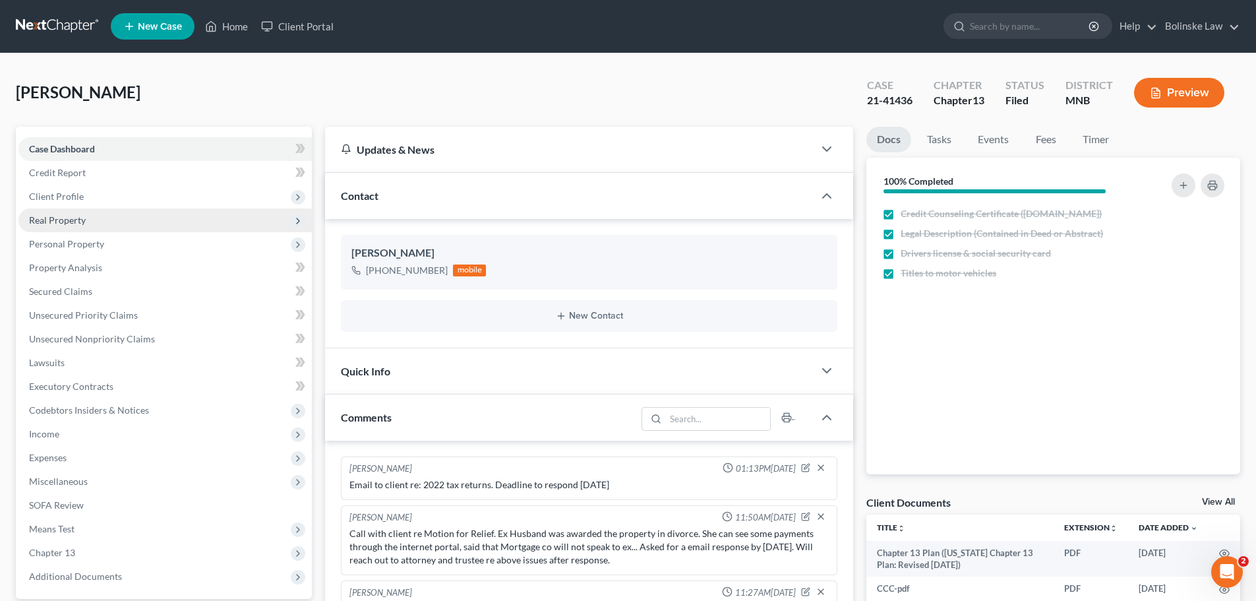
scroll to position [94, 0]
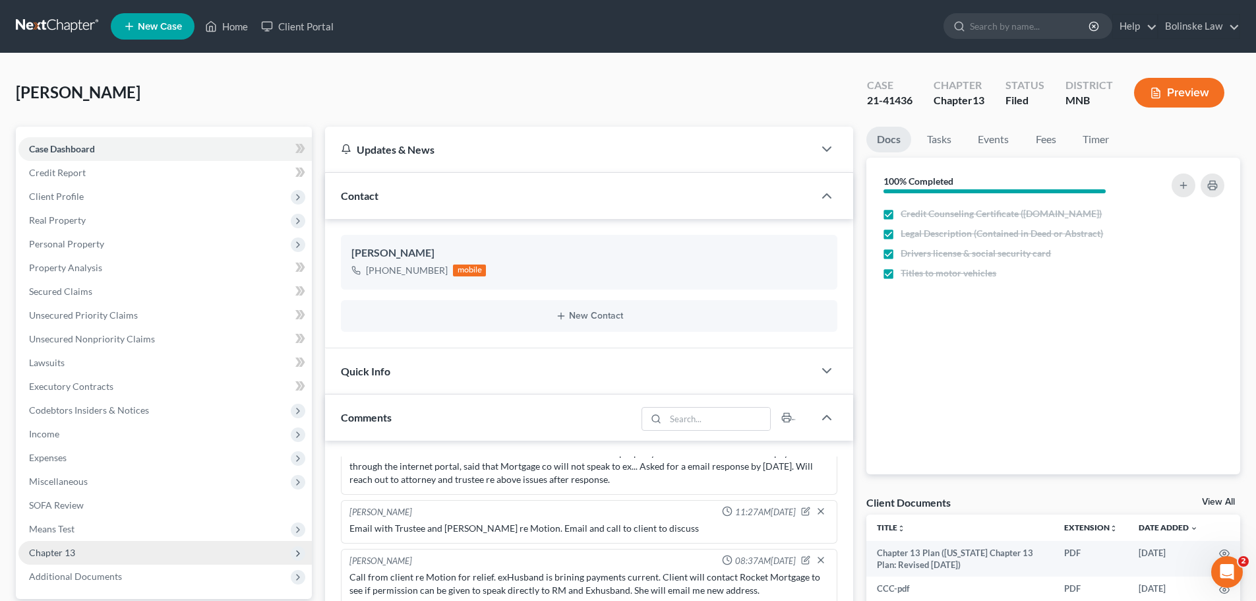
click at [66, 548] on span "Chapter 13" at bounding box center [52, 552] width 46 height 11
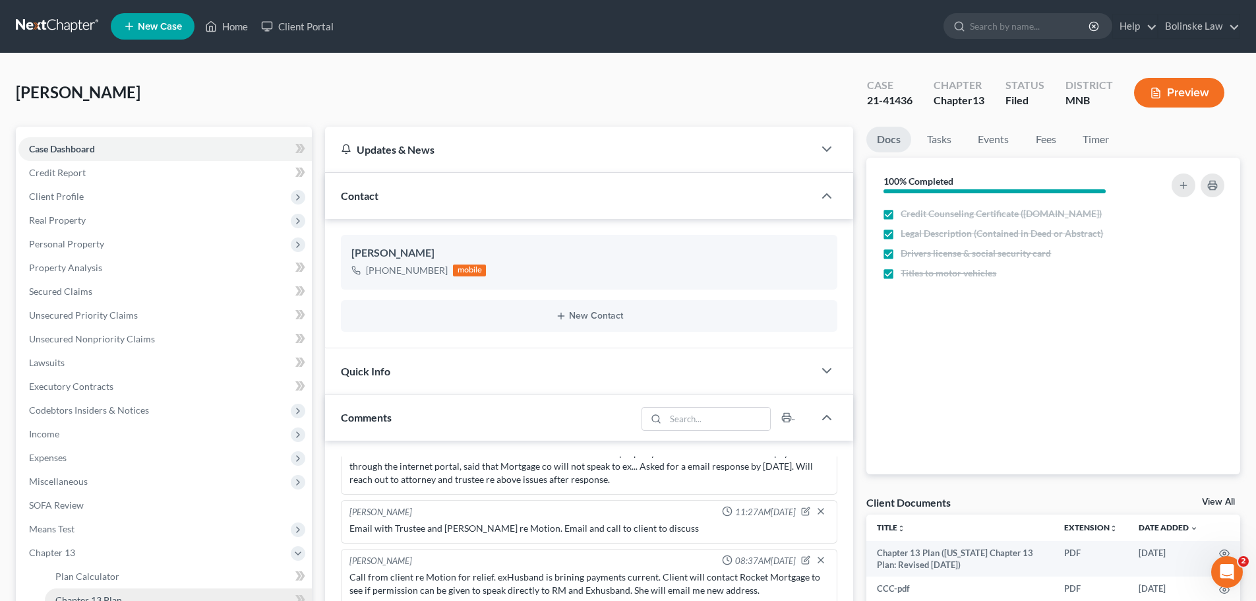
click at [119, 597] on span "Chapter 13 Plan" at bounding box center [88, 599] width 67 height 11
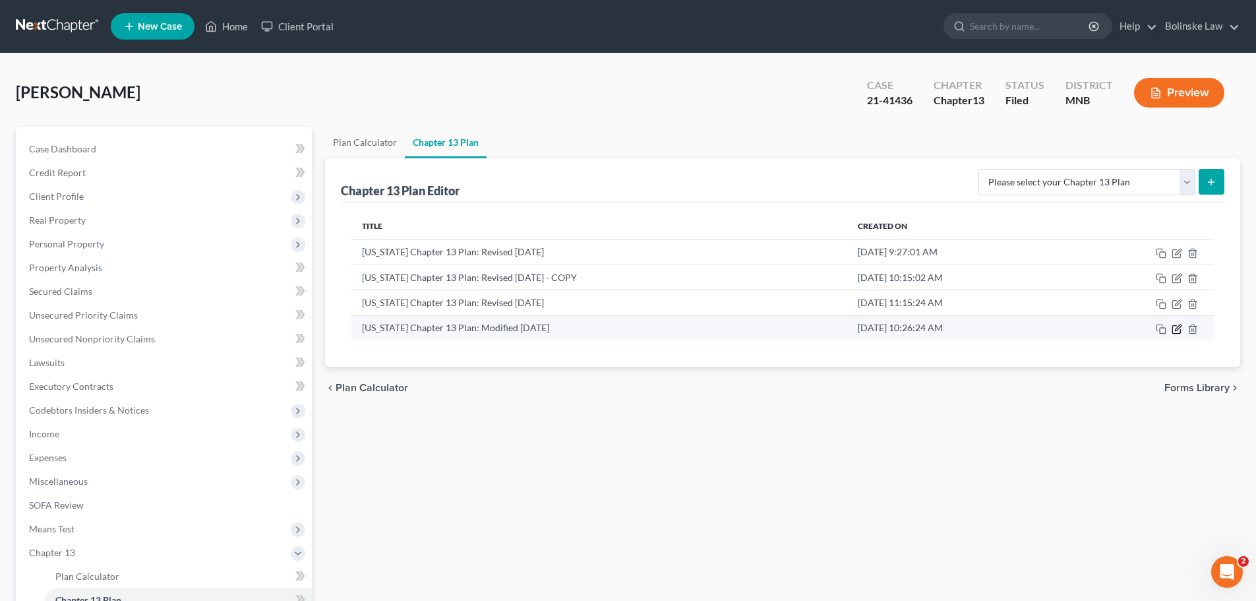
click at [1181, 330] on icon "button" at bounding box center [1177, 330] width 8 height 8
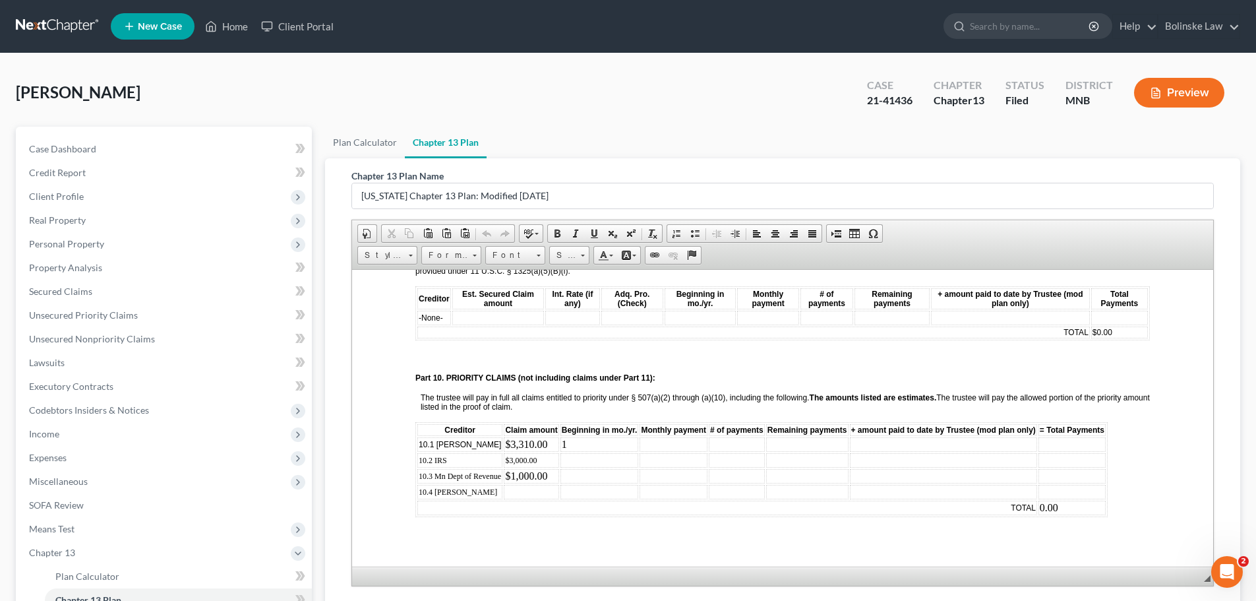
scroll to position [1451, 0]
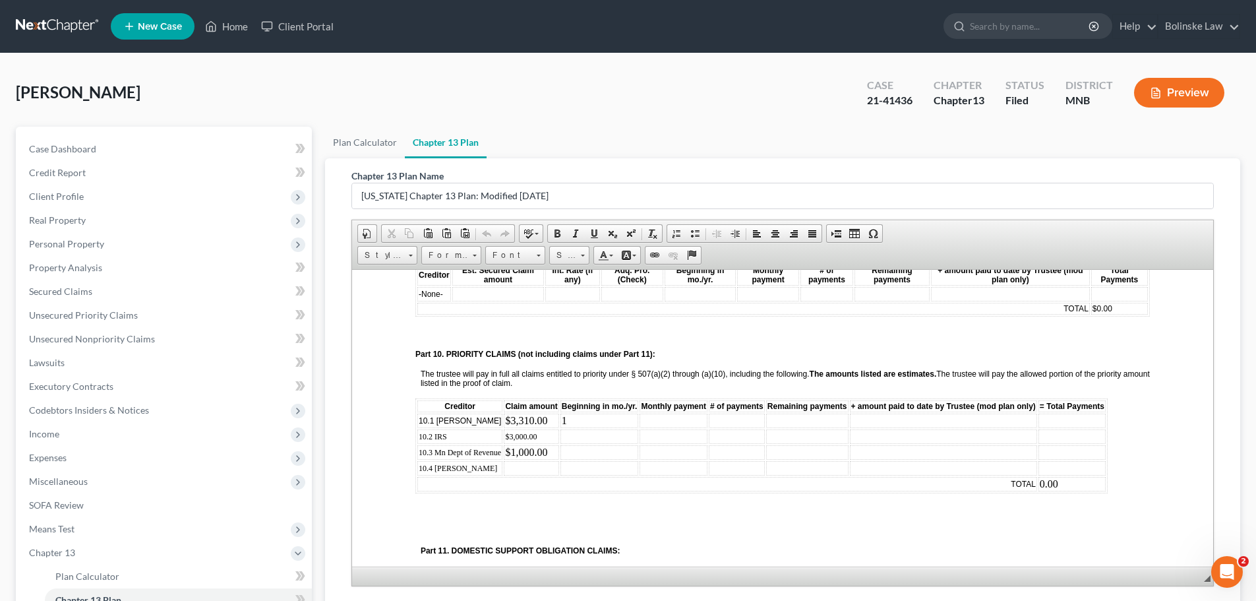
click at [522, 466] on td at bounding box center [531, 467] width 55 height 15
click at [582, 439] on td at bounding box center [600, 436] width 78 height 15
click at [578, 448] on td at bounding box center [600, 452] width 78 height 15
click at [654, 419] on td at bounding box center [674, 420] width 68 height 15
click at [650, 437] on td at bounding box center [674, 436] width 68 height 15
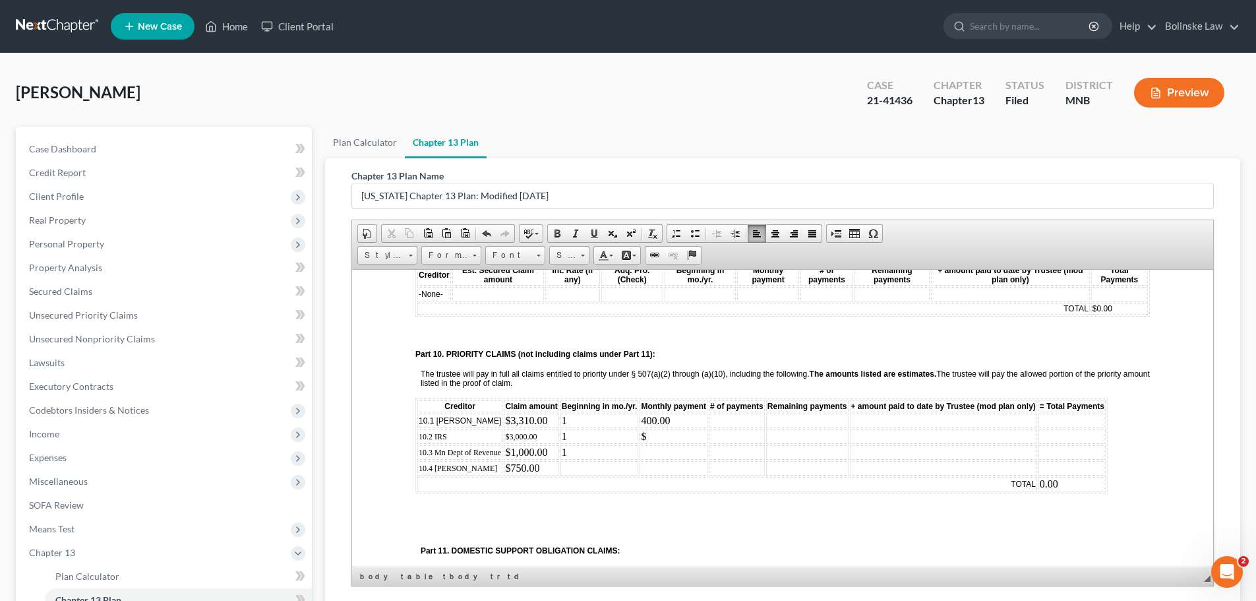
click at [642, 420] on td "400.00" at bounding box center [674, 420] width 68 height 15
click at [653, 441] on td "$" at bounding box center [674, 436] width 68 height 15
click at [652, 449] on td at bounding box center [674, 452] width 68 height 15
click at [579, 470] on td at bounding box center [600, 467] width 78 height 15
click at [665, 465] on td at bounding box center [674, 467] width 68 height 15
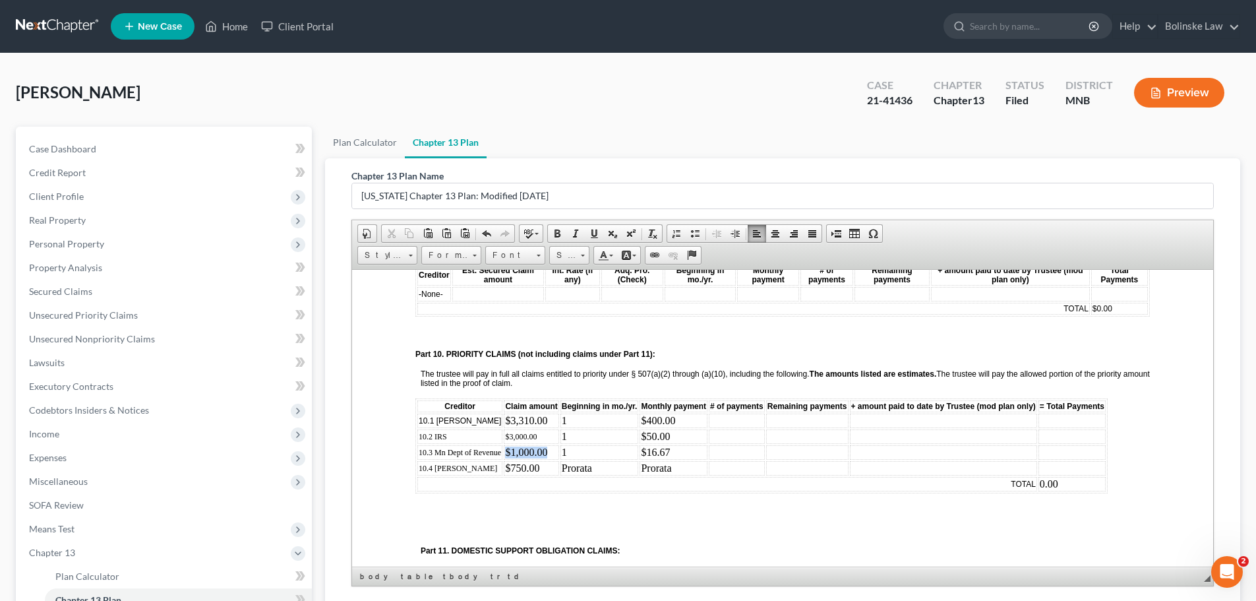
drag, startPoint x: 549, startPoint y: 452, endPoint x: 506, endPoint y: 449, distance: 43.0
click at [506, 449] on td "$1,000.00" at bounding box center [531, 452] width 55 height 15
copy td "$1,000.00"
click at [1042, 452] on td at bounding box center [1072, 452] width 67 height 15
drag, startPoint x: 541, startPoint y: 437, endPoint x: 505, endPoint y: 436, distance: 35.6
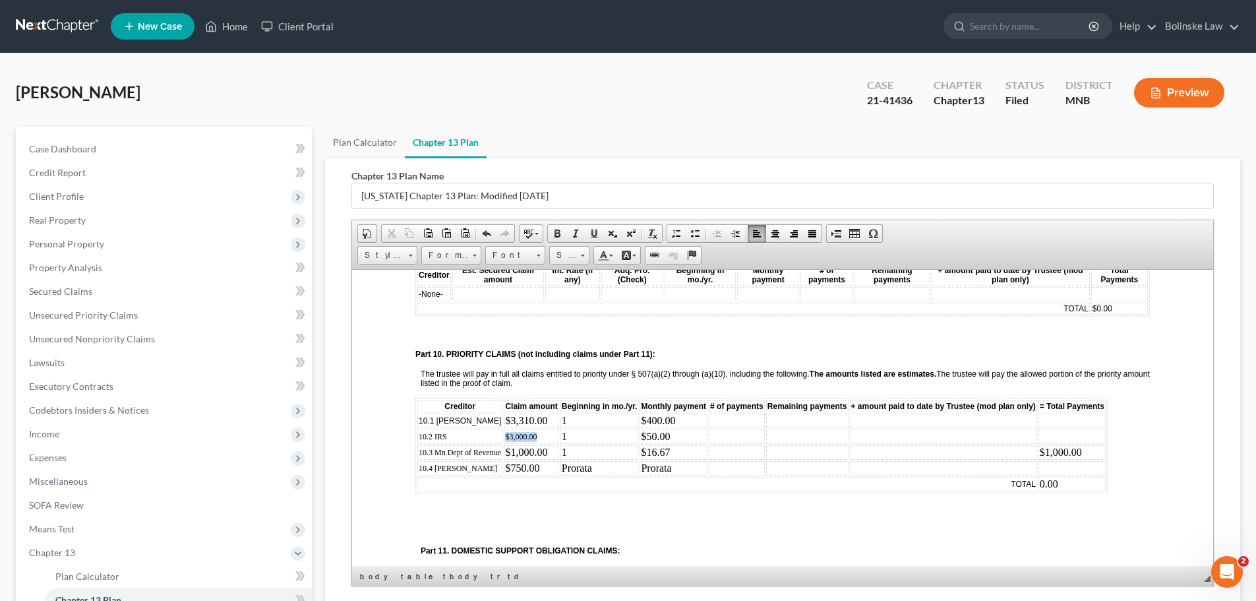
click at [505, 436] on td "$3,000.00" at bounding box center [531, 436] width 55 height 15
click at [523, 419] on td "$3,310.00" at bounding box center [531, 420] width 55 height 15
click at [526, 450] on td "$1,000.00" at bounding box center [531, 452] width 55 height 15
click at [522, 435] on span "$3,000.00" at bounding box center [521, 435] width 32 height 9
drag, startPoint x: 545, startPoint y: 436, endPoint x: 501, endPoint y: 432, distance: 44.4
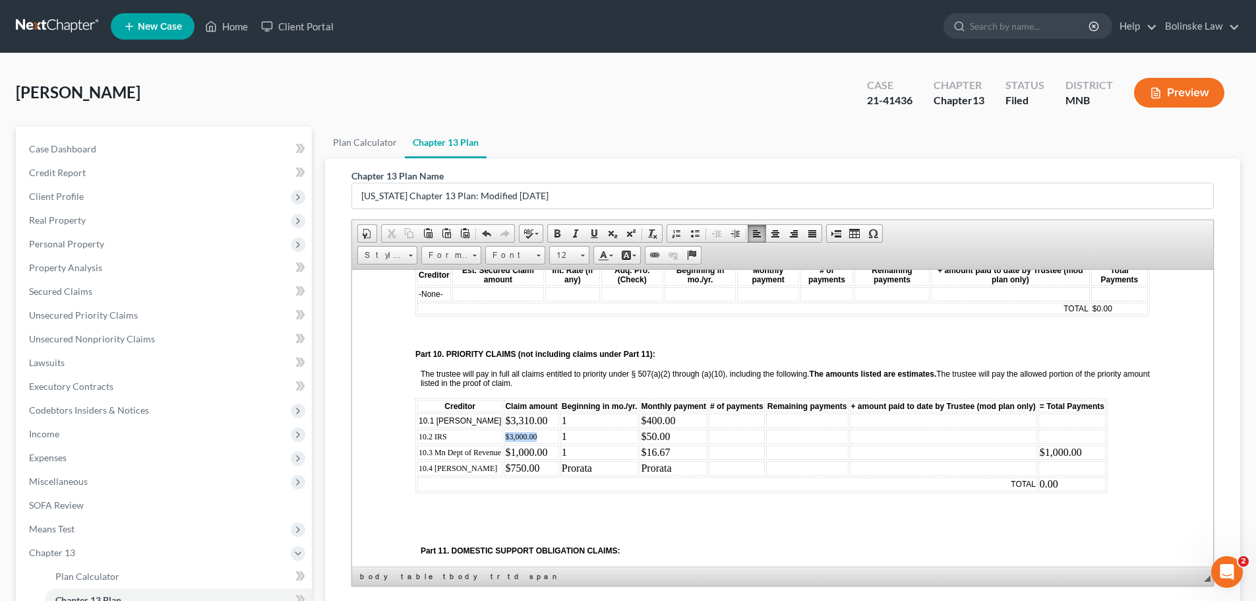
click at [501, 432] on tr "10.2 IRS $3,000.00 1 $50.00" at bounding box center [761, 436] width 689 height 15
click at [582, 255] on span at bounding box center [583, 256] width 4 height 2
click at [570, 343] on link "12" at bounding box center [589, 345] width 75 height 17
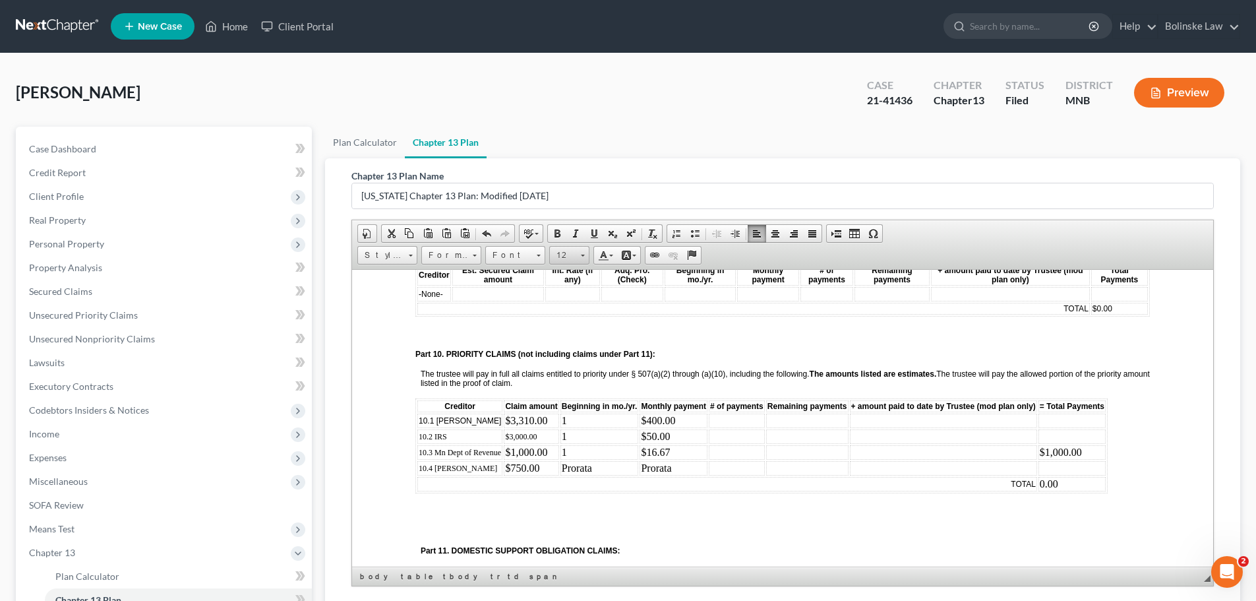
click at [578, 256] on link "12" at bounding box center [569, 255] width 40 height 18
click at [570, 371] on link "14" at bounding box center [589, 377] width 75 height 17
click at [517, 435] on span "$3,000.00" at bounding box center [523, 436] width 37 height 10
click at [530, 423] on td "$3,310.00" at bounding box center [531, 420] width 55 height 15
click at [530, 259] on span "Font" at bounding box center [509, 255] width 46 height 17
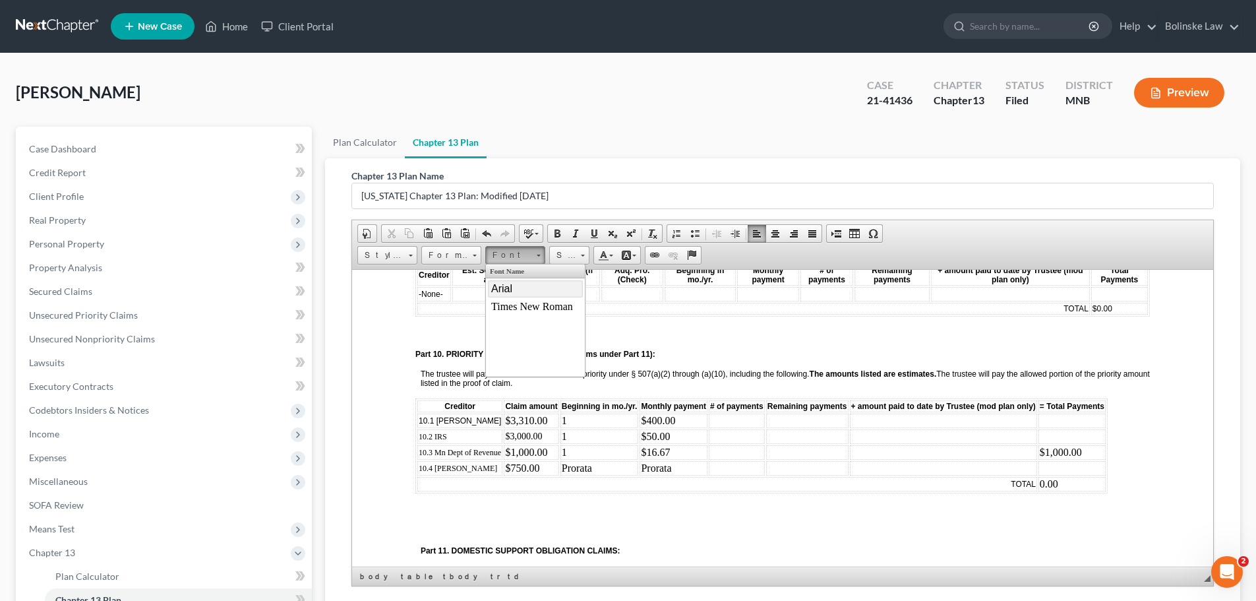
click at [526, 287] on link "Arial" at bounding box center [535, 288] width 95 height 17
drag, startPoint x: 544, startPoint y: 436, endPoint x: 495, endPoint y: 433, distance: 48.9
click at [495, 433] on tr "10.2 IRS $3,000.00 1 $50.00" at bounding box center [761, 436] width 689 height 15
click at [521, 257] on span "Font" at bounding box center [509, 255] width 46 height 17
click at [520, 284] on link "Arial" at bounding box center [535, 288] width 95 height 17
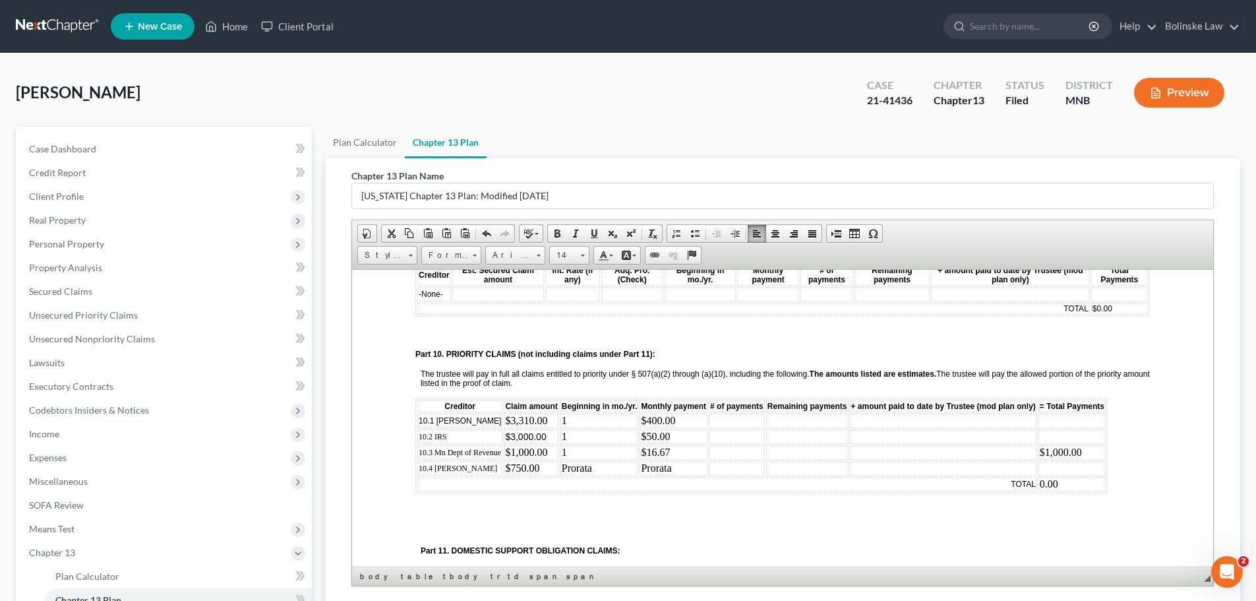
click at [543, 475] on table "Creditor Claim amount Beginning in mo./yr. Monthly payment # of payments Remain…" at bounding box center [761, 445] width 692 height 95
drag, startPoint x: 550, startPoint y: 433, endPoint x: 505, endPoint y: 435, distance: 44.9
click at [505, 435] on td "$3,000.00" at bounding box center [531, 436] width 55 height 15
copy span "$3,000.00"
click at [1043, 442] on td at bounding box center [1072, 436] width 67 height 15
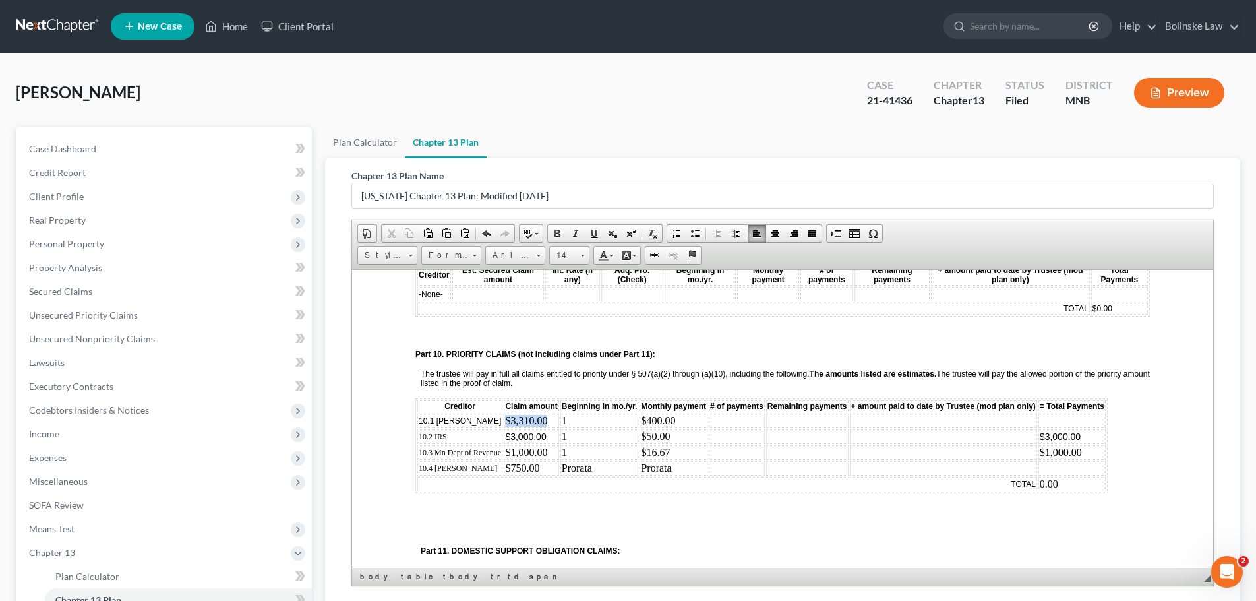
drag, startPoint x: 549, startPoint y: 419, endPoint x: 505, endPoint y: 421, distance: 44.2
click at [505, 421] on td "$3,31 0.00" at bounding box center [531, 420] width 55 height 15
copy td "$3,31 0.00"
click at [1048, 420] on td at bounding box center [1072, 420] width 67 height 15
click at [1057, 466] on td at bounding box center [1072, 467] width 67 height 15
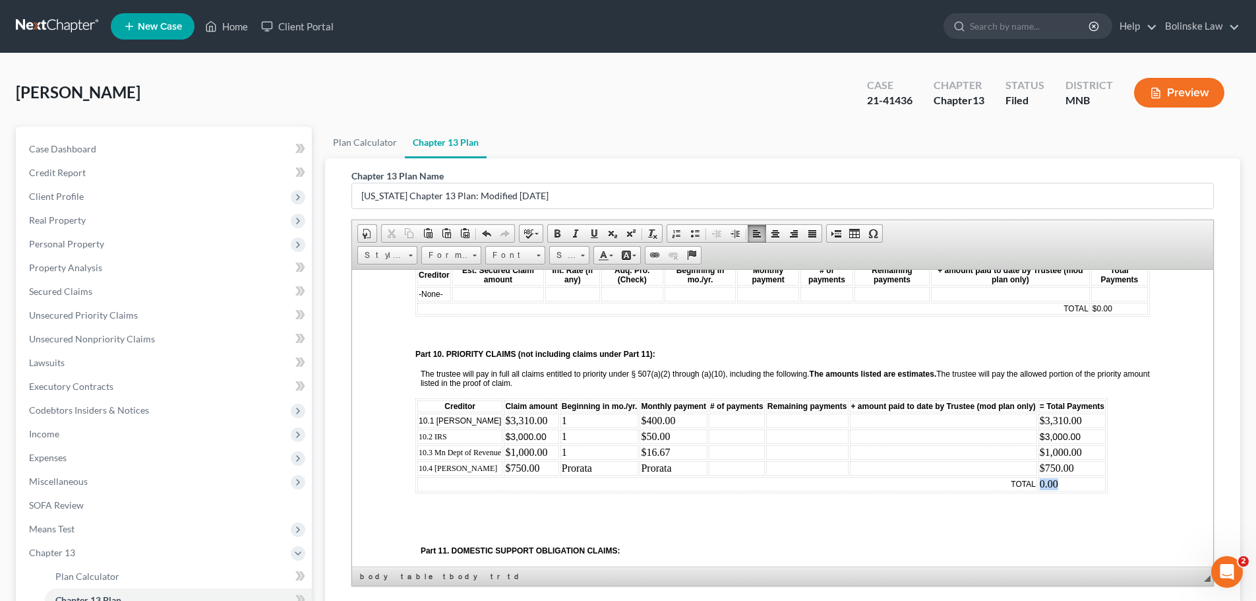
drag, startPoint x: 1057, startPoint y: 481, endPoint x: 1041, endPoint y: 483, distance: 15.9
click at [1041, 483] on td "0.00" at bounding box center [1072, 483] width 67 height 15
click at [892, 474] on td at bounding box center [943, 467] width 187 height 15
click at [851, 462] on td "0.00" at bounding box center [943, 467] width 187 height 15
click at [470, 422] on span "10.1 Michael Bolinske" at bounding box center [460, 419] width 82 height 9
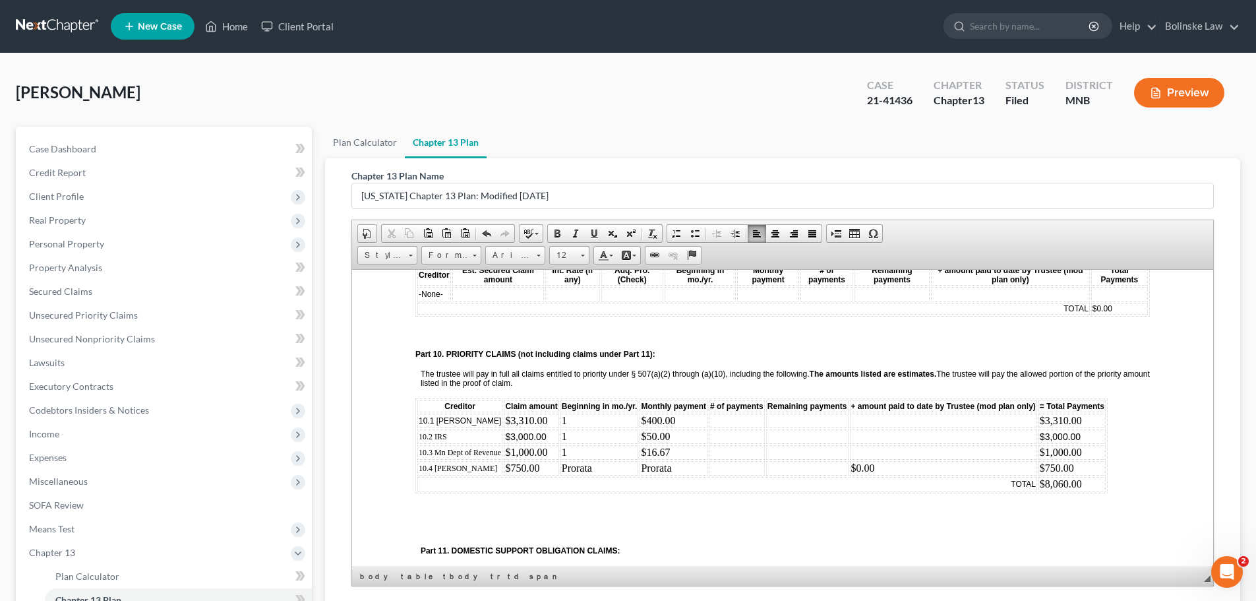
click at [467, 464] on span "10.4 Michael Bolinske" at bounding box center [458, 467] width 78 height 9
drag, startPoint x: 496, startPoint y: 468, endPoint x: 414, endPoint y: 432, distance: 89.8
click at [414, 432] on html "Local Form 3015-1(1/22) UNITED STATES BANKRUPTCY COURT DISTRICT OF MINNESOTA In…" at bounding box center [782, 312] width 861 height 2988
click at [513, 254] on span "Arial" at bounding box center [509, 255] width 46 height 17
click at [508, 289] on span "Arial" at bounding box center [501, 287] width 21 height 11
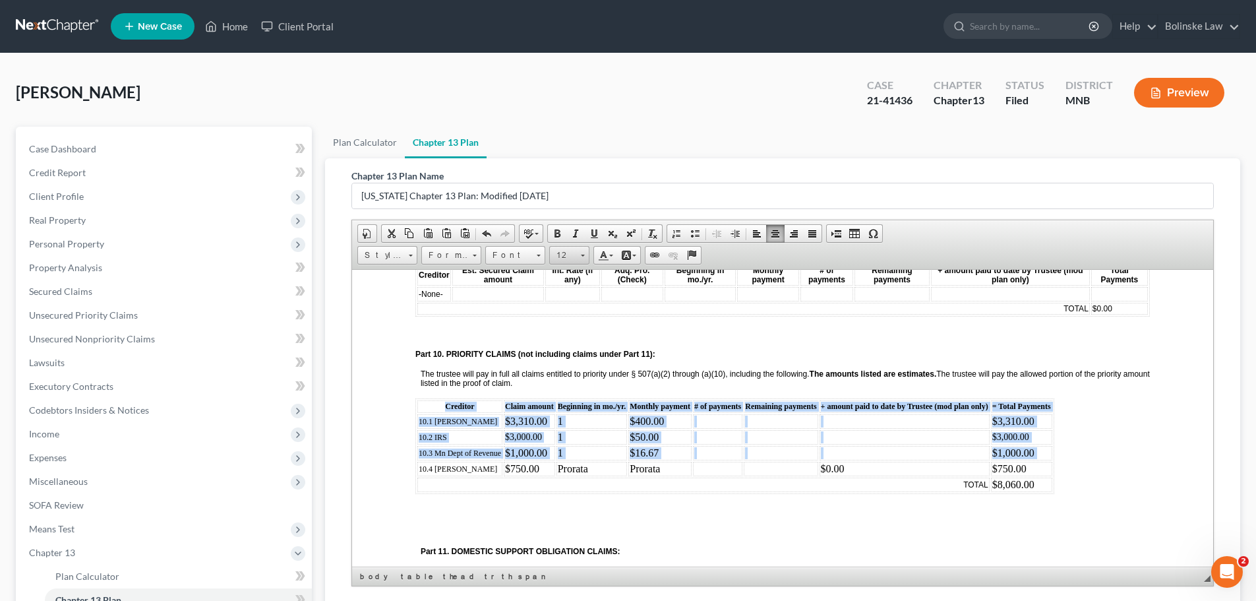
click at [567, 254] on span "12" at bounding box center [563, 255] width 26 height 17
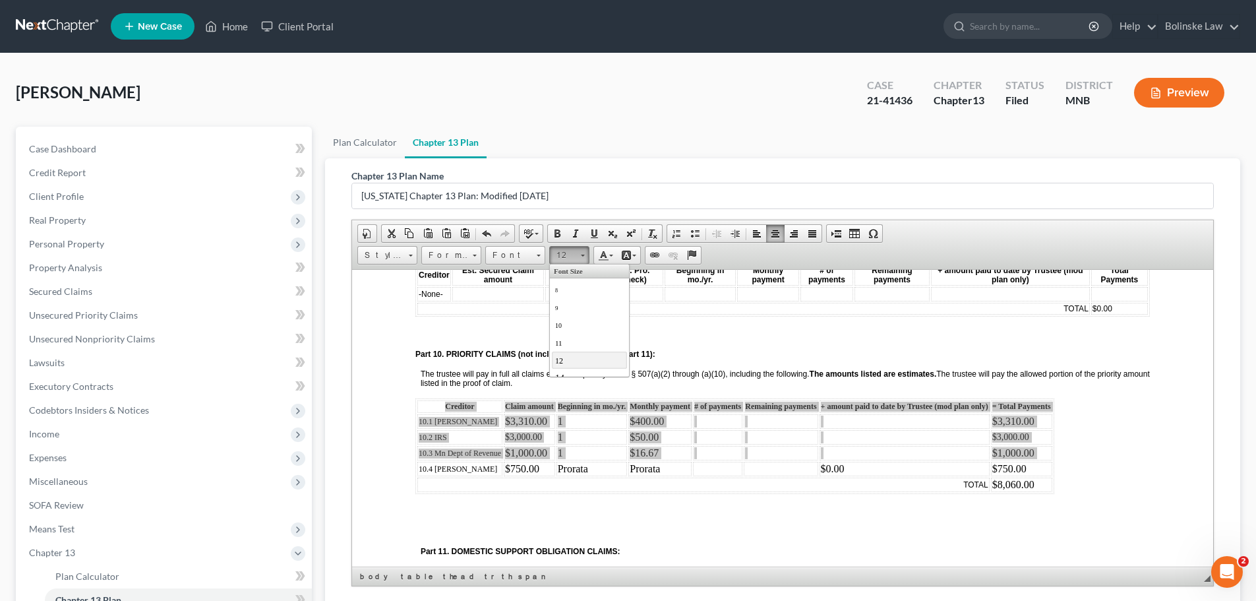
click at [573, 356] on link "12" at bounding box center [589, 359] width 75 height 17
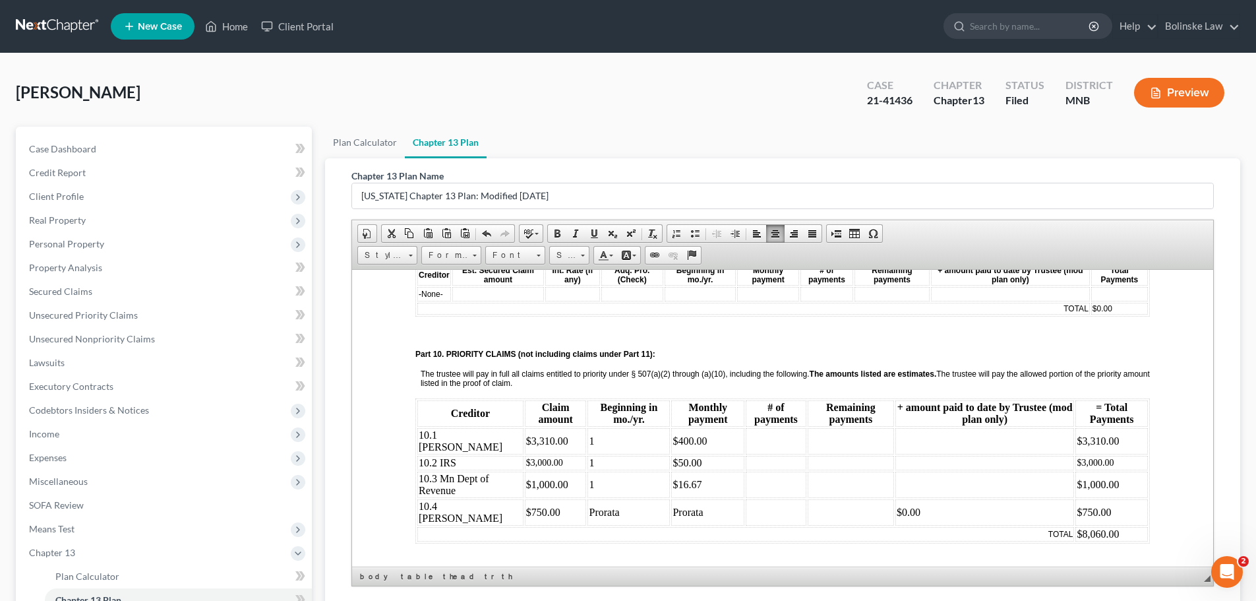
click at [389, 447] on html "Local Form 3015-1(1/22) UNITED STATES BANKRUPTCY COURT DISTRICT OF MINNESOTA In…" at bounding box center [782, 337] width 861 height 3038
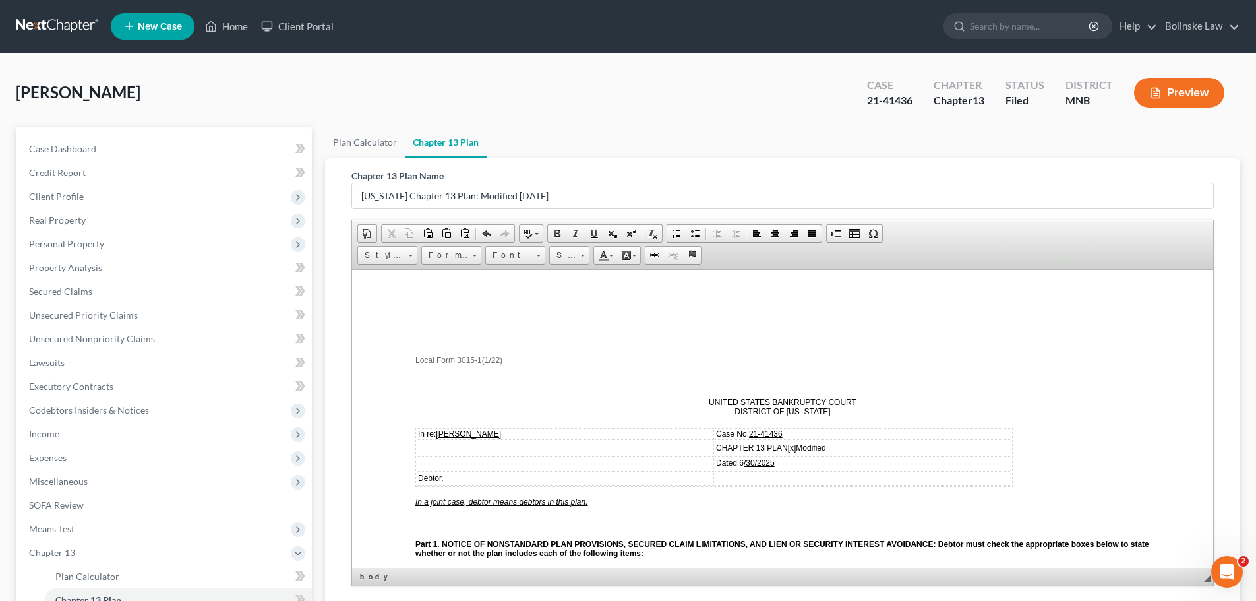
scroll to position [66, 0]
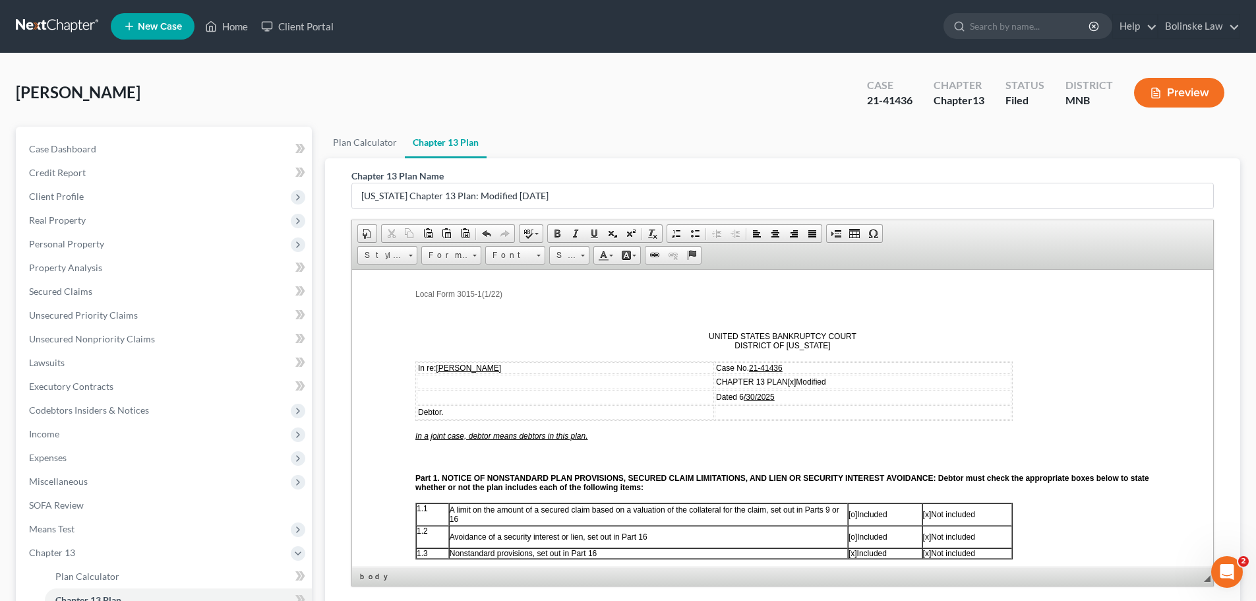
click at [752, 394] on u "/30/2025" at bounding box center [759, 396] width 31 height 9
click at [751, 395] on u "/30/2025" at bounding box center [759, 396] width 31 height 9
click at [862, 394] on td "Dated 6 /30/2025" at bounding box center [863, 396] width 297 height 15
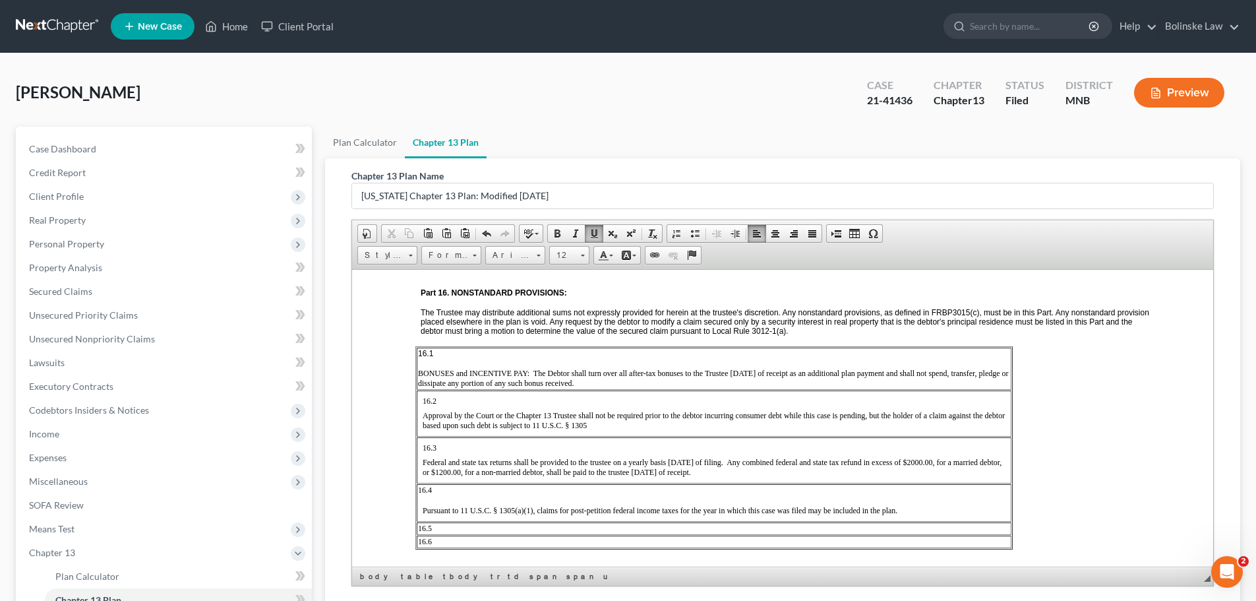
scroll to position [2374, 0]
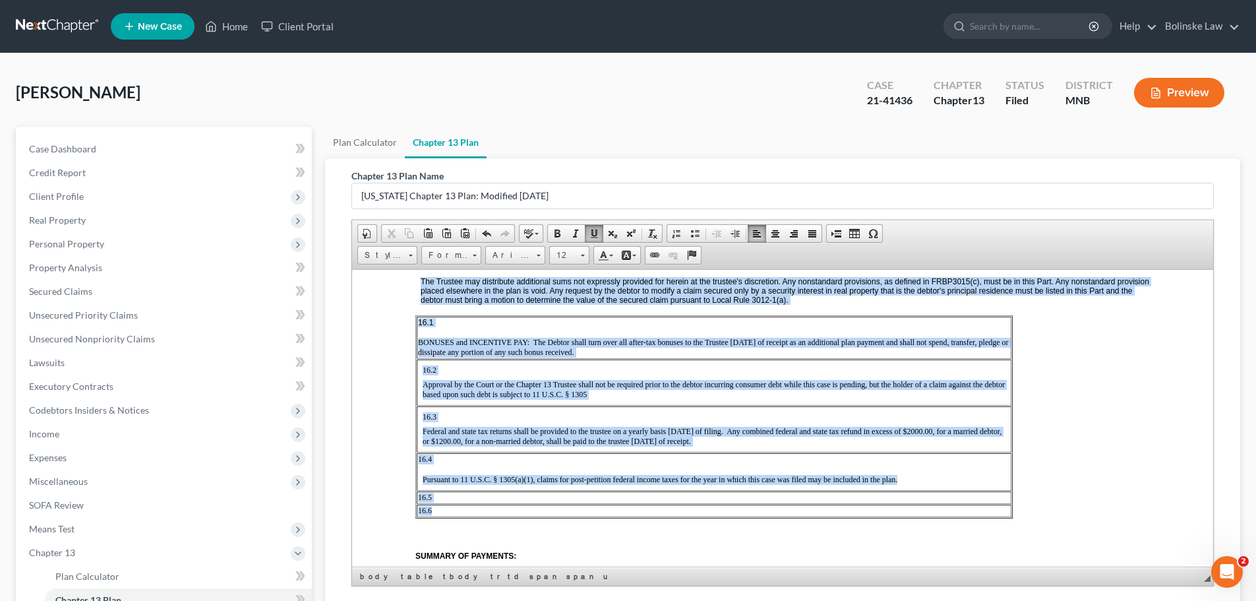
drag, startPoint x: 446, startPoint y: 511, endPoint x: 415, endPoint y: 508, distance: 31.8
click at [415, 508] on table "16.1 BONUSES and INCENTIVE PAY: The Debtor shall turn over all after-tax bonuse…" at bounding box center [714, 416] width 598 height 203
click at [427, 505] on span "16.6" at bounding box center [425, 509] width 14 height 9
click at [438, 510] on td "16.6" at bounding box center [714, 510] width 595 height 13
drag, startPoint x: 432, startPoint y: 495, endPoint x: 405, endPoint y: 495, distance: 27.0
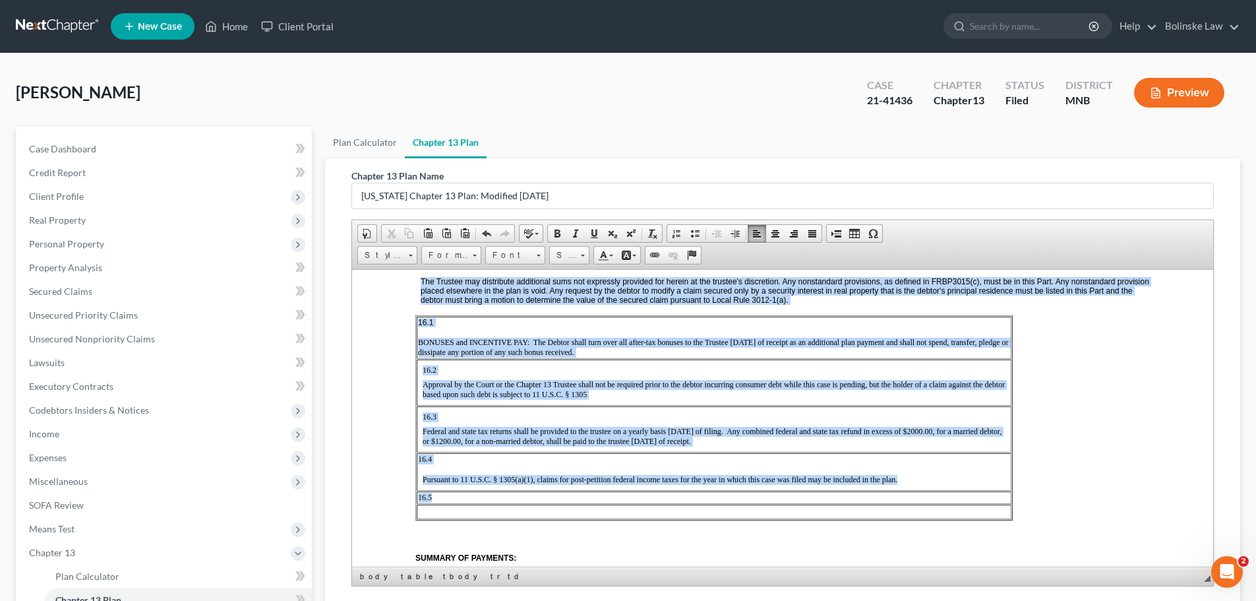
click at [435, 502] on td "16.5" at bounding box center [714, 497] width 595 height 13
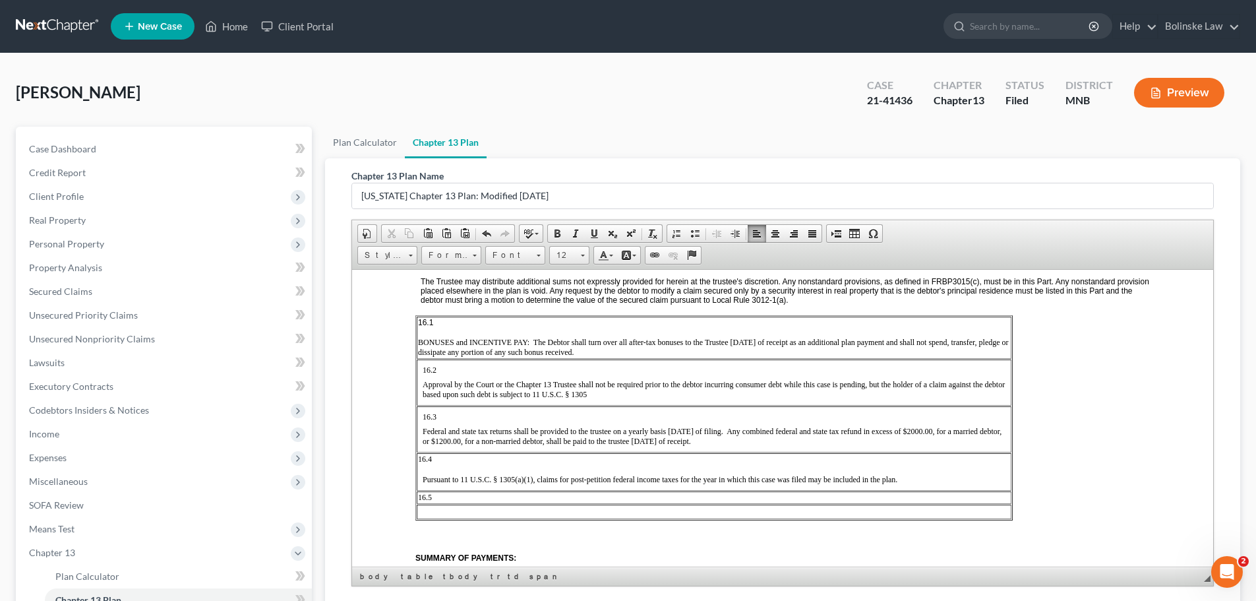
click at [436, 498] on td "16.5" at bounding box center [714, 497] width 595 height 13
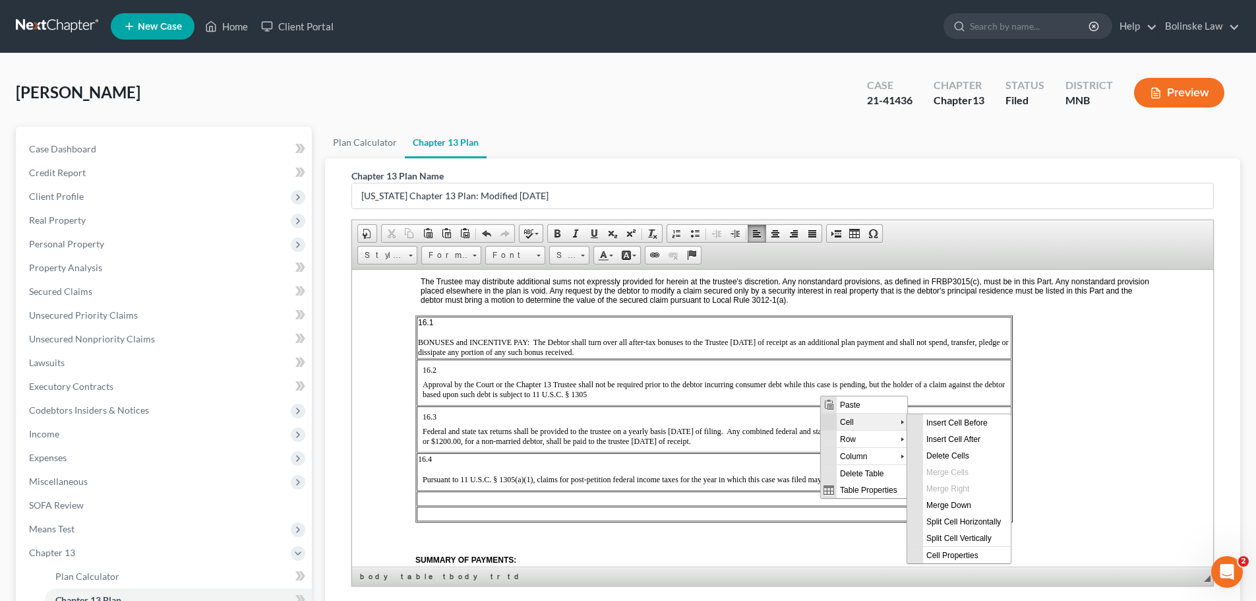
scroll to position [0, 0]
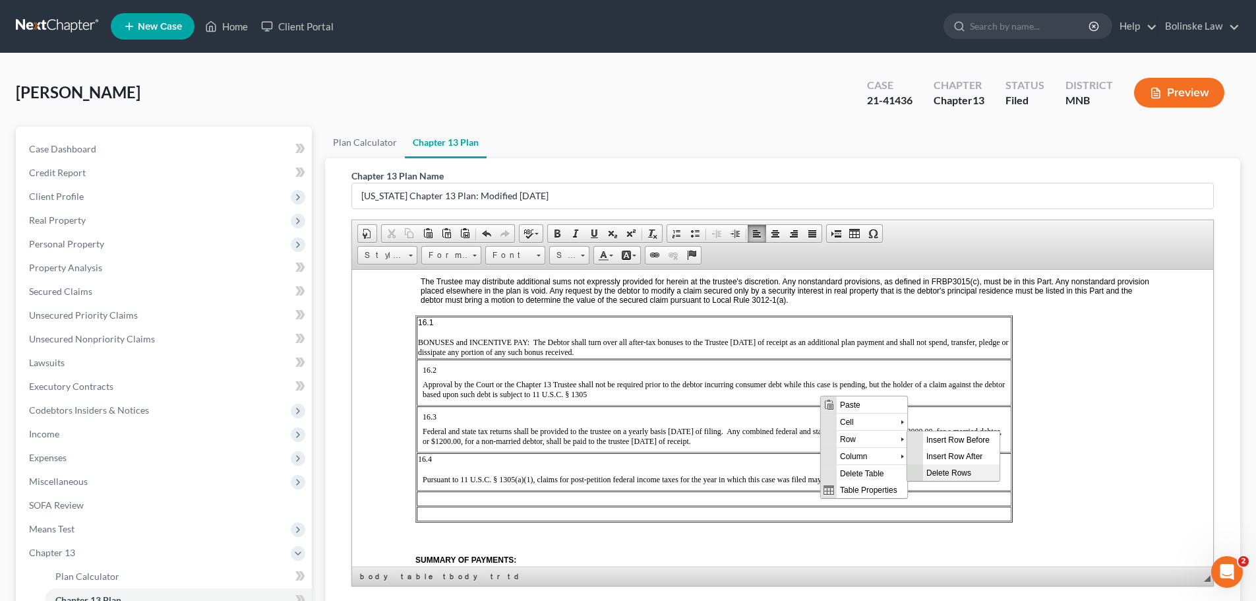
click at [956, 472] on span "Delete Rows" at bounding box center [961, 472] width 77 height 16
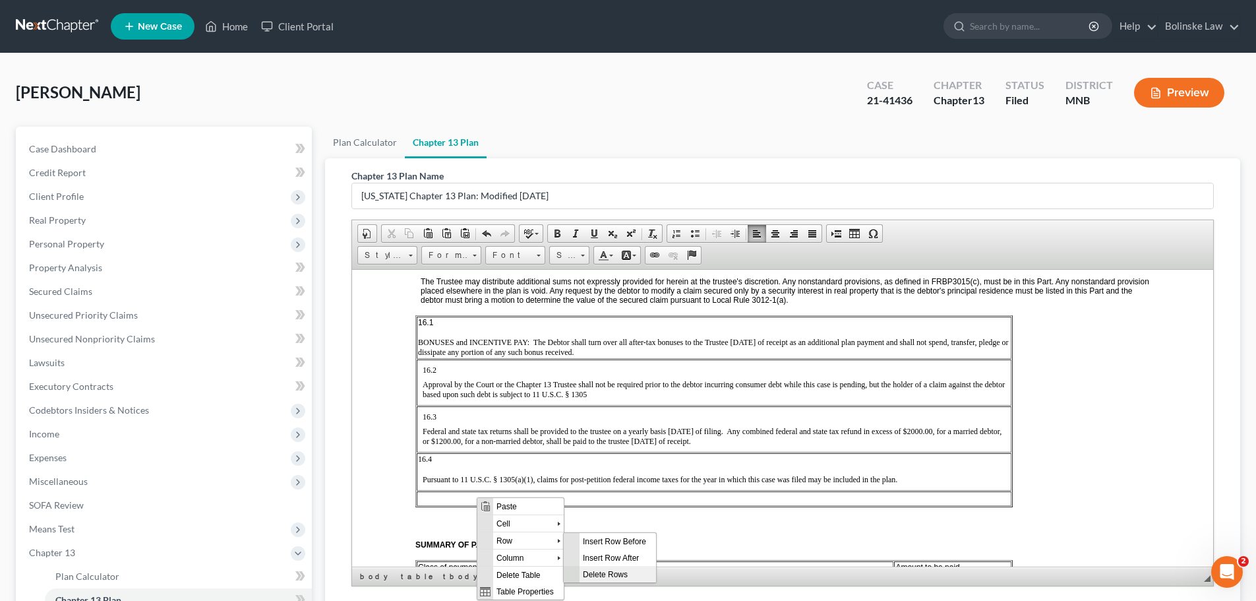
click at [610, 574] on span "Delete Rows" at bounding box center [618, 573] width 77 height 16
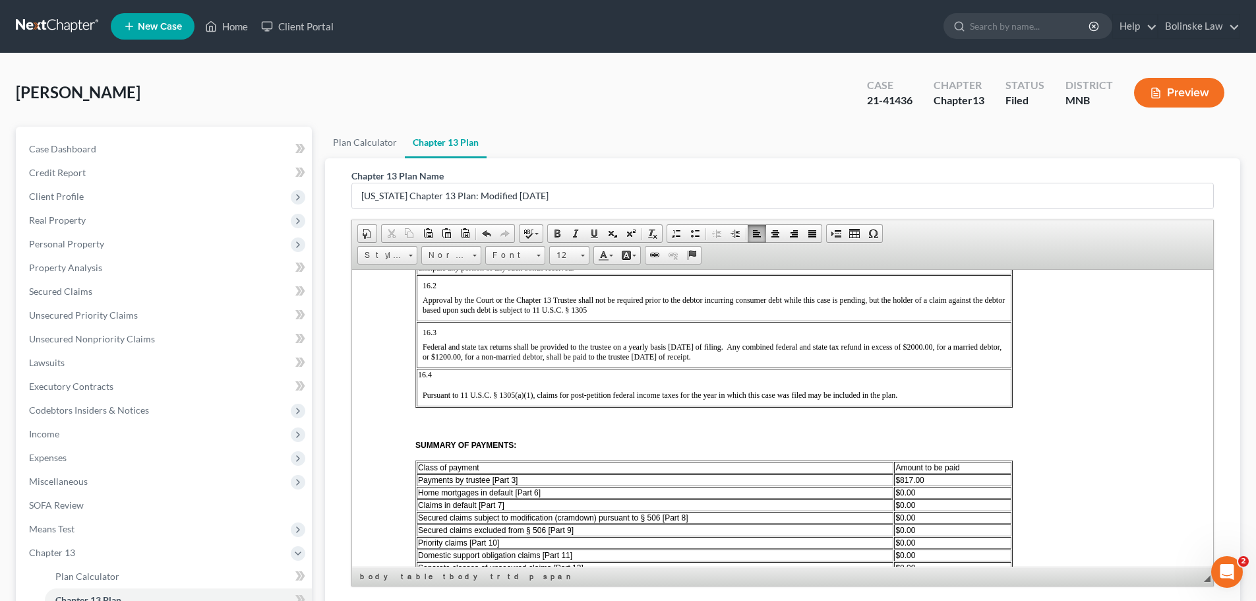
scroll to position [2506, 0]
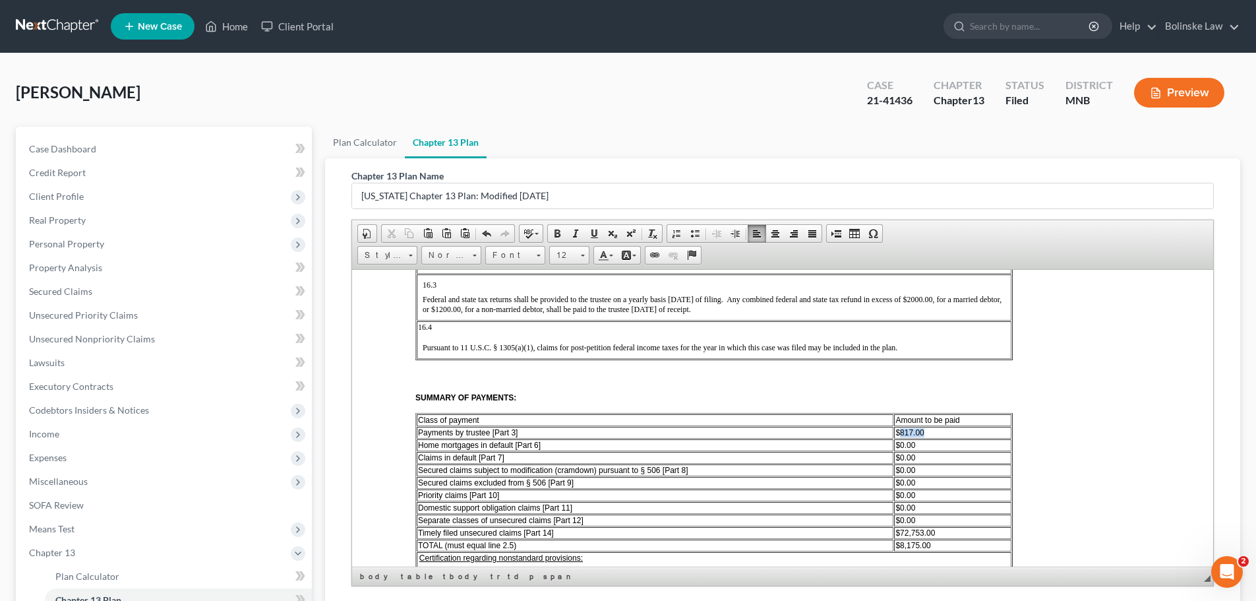
drag, startPoint x: 929, startPoint y: 435, endPoint x: 898, endPoint y: 430, distance: 31.3
click at [898, 430] on td "$817.00" at bounding box center [952, 432] width 117 height 12
click at [902, 431] on span "$6065.50" at bounding box center [912, 431] width 33 height 9
click at [902, 428] on span "$6065.50" at bounding box center [912, 431] width 33 height 9
drag, startPoint x: 921, startPoint y: 444, endPoint x: 901, endPoint y: 443, distance: 19.8
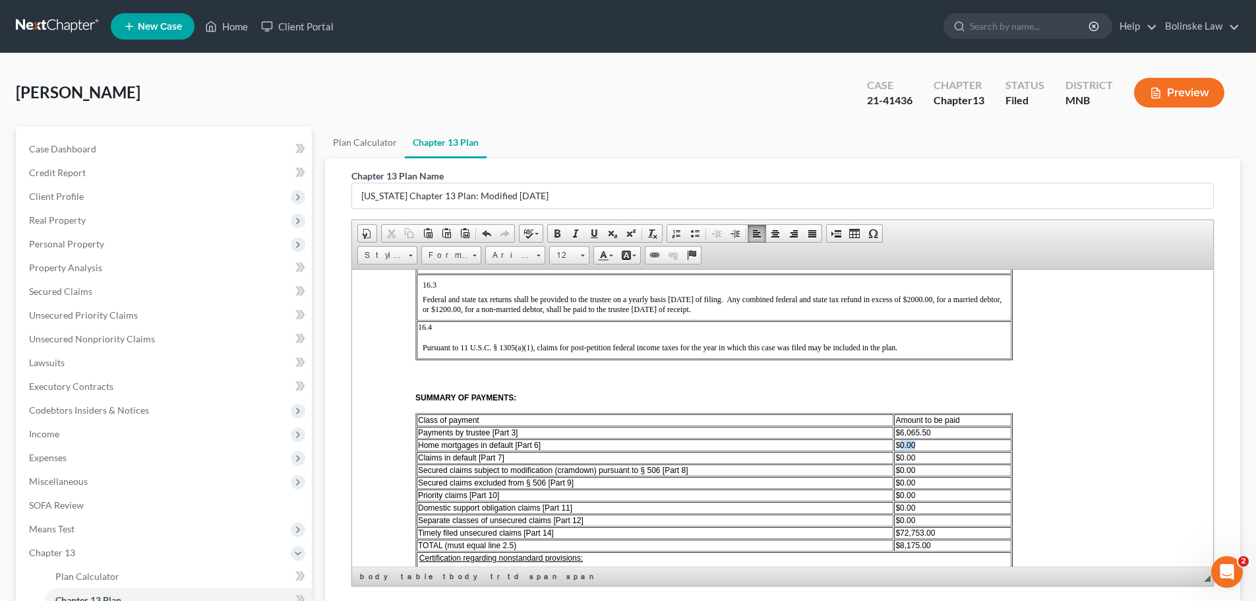
click at [901, 443] on td "$0.00" at bounding box center [952, 445] width 117 height 12
drag, startPoint x: 945, startPoint y: 441, endPoint x: 895, endPoint y: 445, distance: 50.2
click at [895, 445] on td "$1,000.00" at bounding box center [952, 445] width 117 height 12
click at [937, 451] on span "Cut" at bounding box center [962, 454] width 71 height 16
drag, startPoint x: 922, startPoint y: 460, endPoint x: 895, endPoint y: 459, distance: 27.0
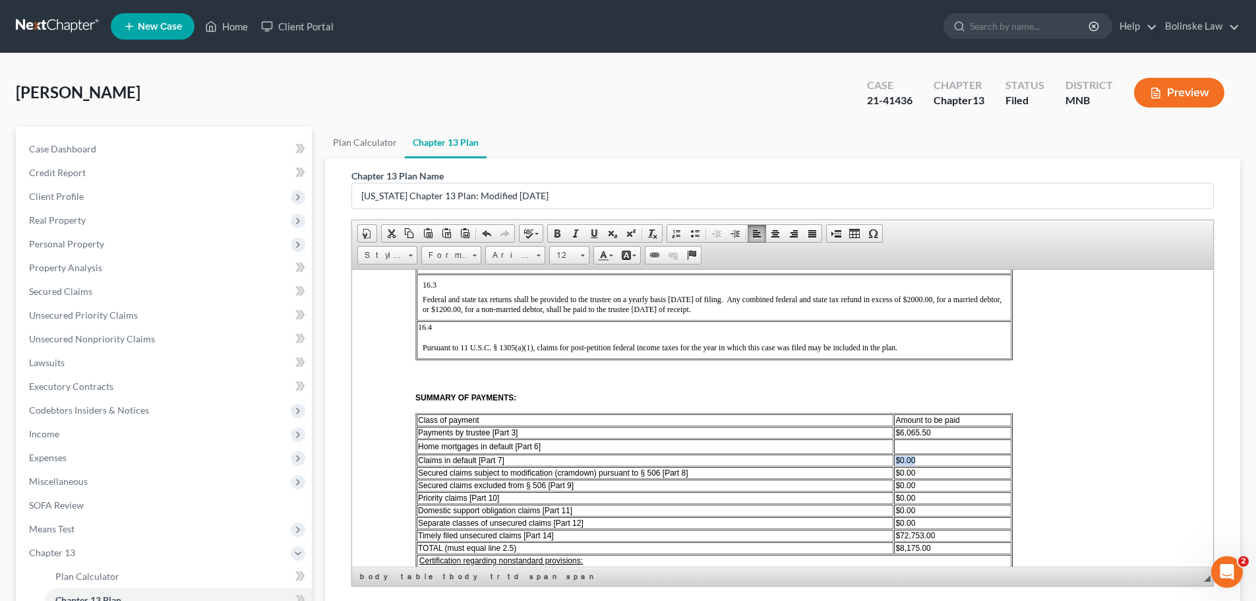
click at [895, 459] on td "$0.00" at bounding box center [952, 460] width 117 height 12
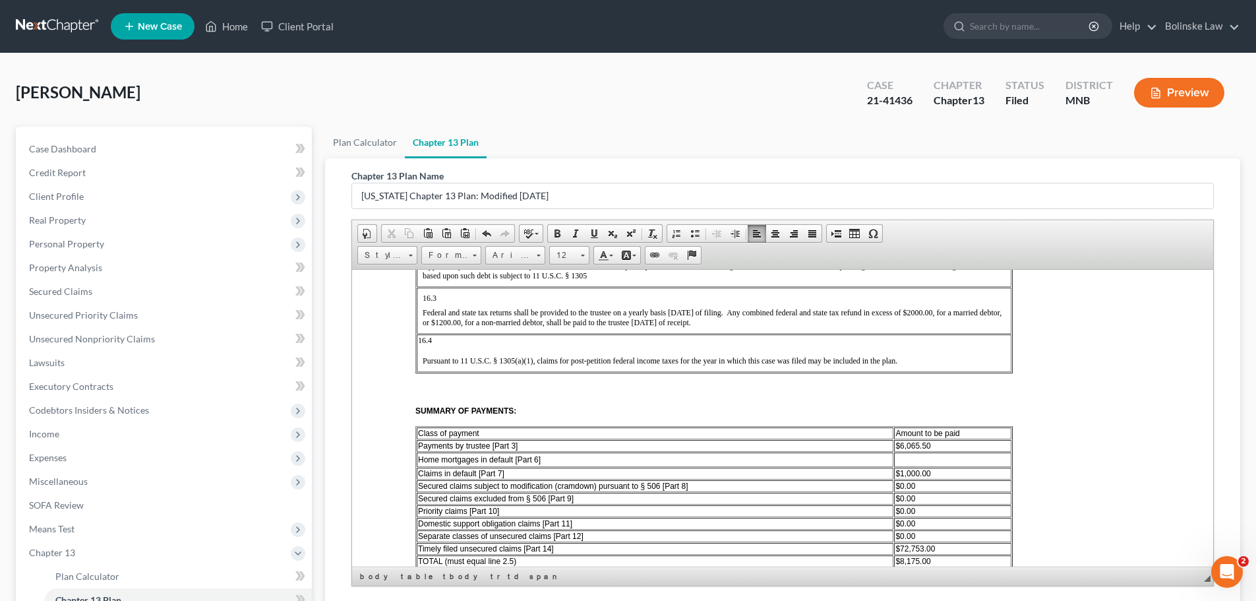
scroll to position [2572, 0]
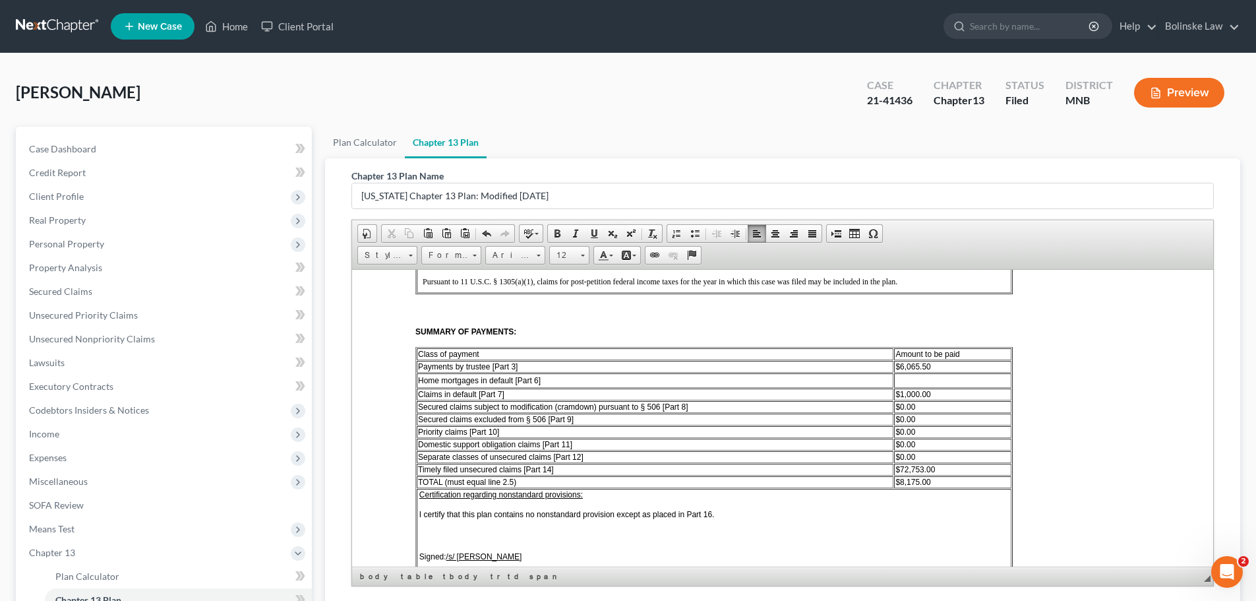
click at [895, 381] on td at bounding box center [952, 380] width 117 height 15
drag, startPoint x: 927, startPoint y: 407, endPoint x: 902, endPoint y: 405, distance: 25.8
click at [902, 405] on td "$0.00" at bounding box center [952, 406] width 117 height 12
click at [921, 406] on span "$8,060.00" at bounding box center [913, 406] width 35 height 9
drag, startPoint x: 964, startPoint y: 375, endPoint x: 892, endPoint y: 380, distance: 71.4
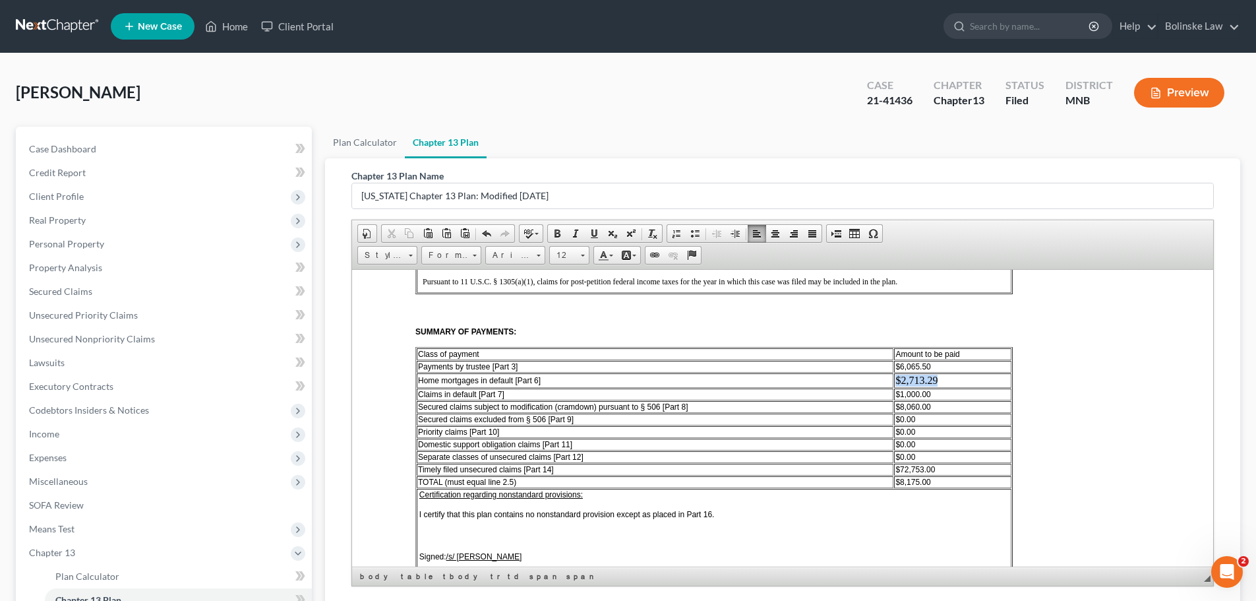
click at [892, 380] on tr "Home mortgages in default [Part 6] $2,713.29" at bounding box center [714, 380] width 595 height 15
click at [521, 254] on span "Font" at bounding box center [509, 255] width 46 height 17
click at [508, 282] on span "Arial" at bounding box center [501, 287] width 21 height 11
click at [563, 256] on span "Size" at bounding box center [563, 255] width 26 height 17
click at [570, 354] on link "12" at bounding box center [589, 359] width 75 height 17
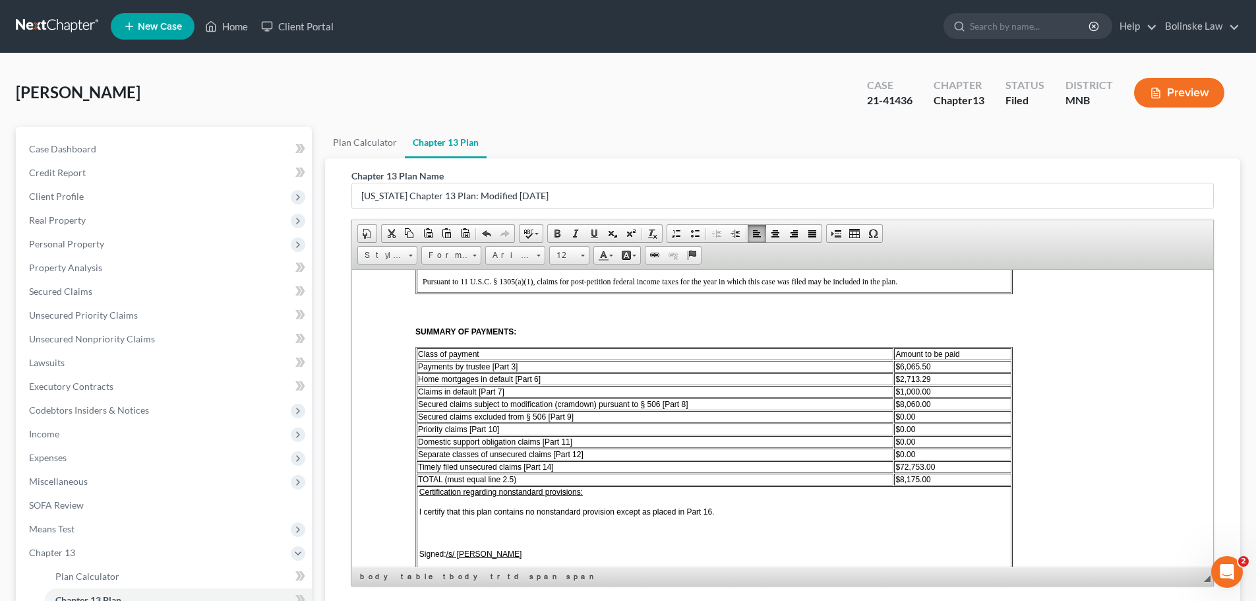
click at [716, 400] on td "Secured claims subject to modification (cramdown) pursuant to § 506 [Part 8]" at bounding box center [655, 404] width 477 height 12
drag, startPoint x: 936, startPoint y: 480, endPoint x: 902, endPoint y: 476, distance: 34.5
click at [902, 476] on td "$ 8,175.00" at bounding box center [952, 479] width 117 height 12
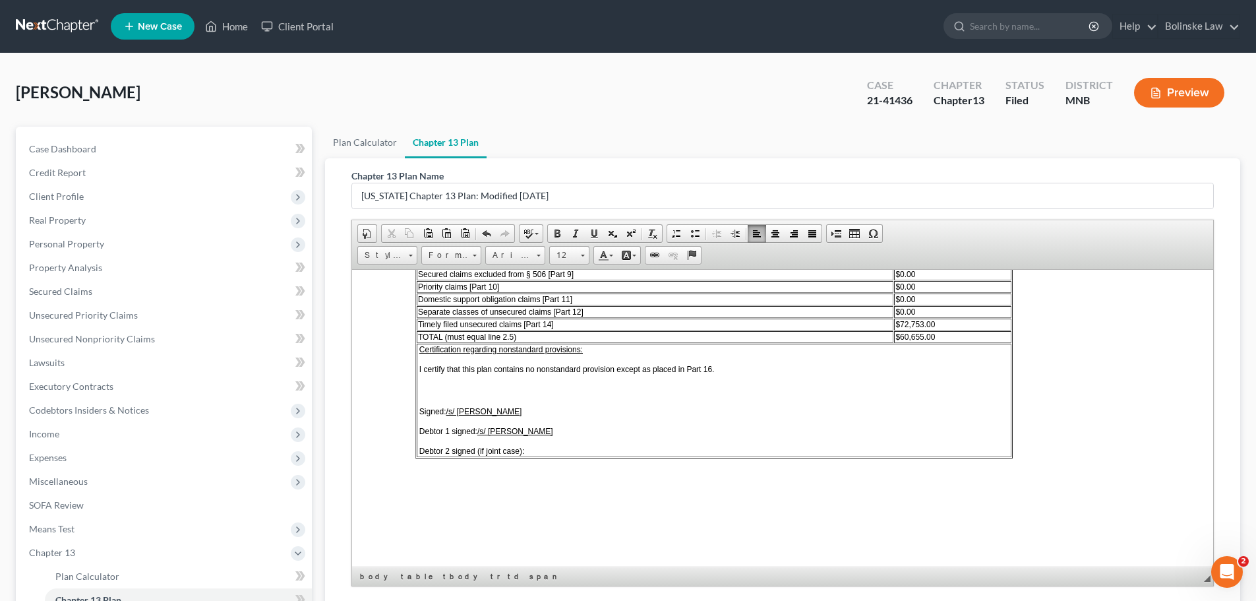
scroll to position [171, 0]
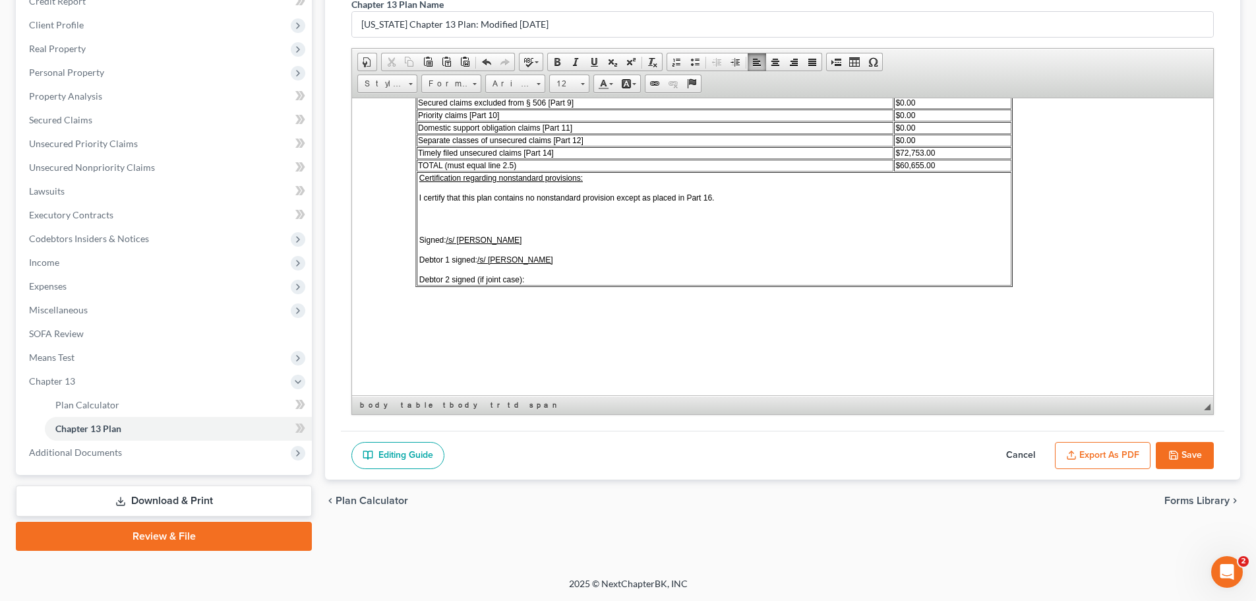
click at [1177, 454] on icon "button" at bounding box center [1174, 455] width 8 height 8
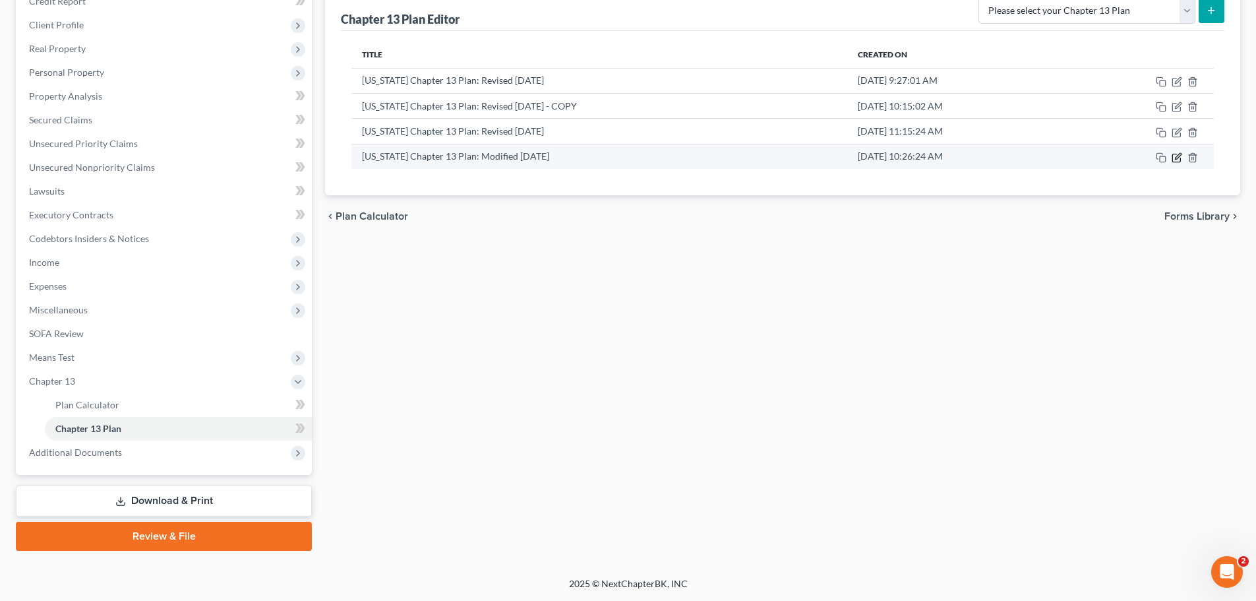
click at [1177, 157] on icon "button" at bounding box center [1177, 157] width 11 height 11
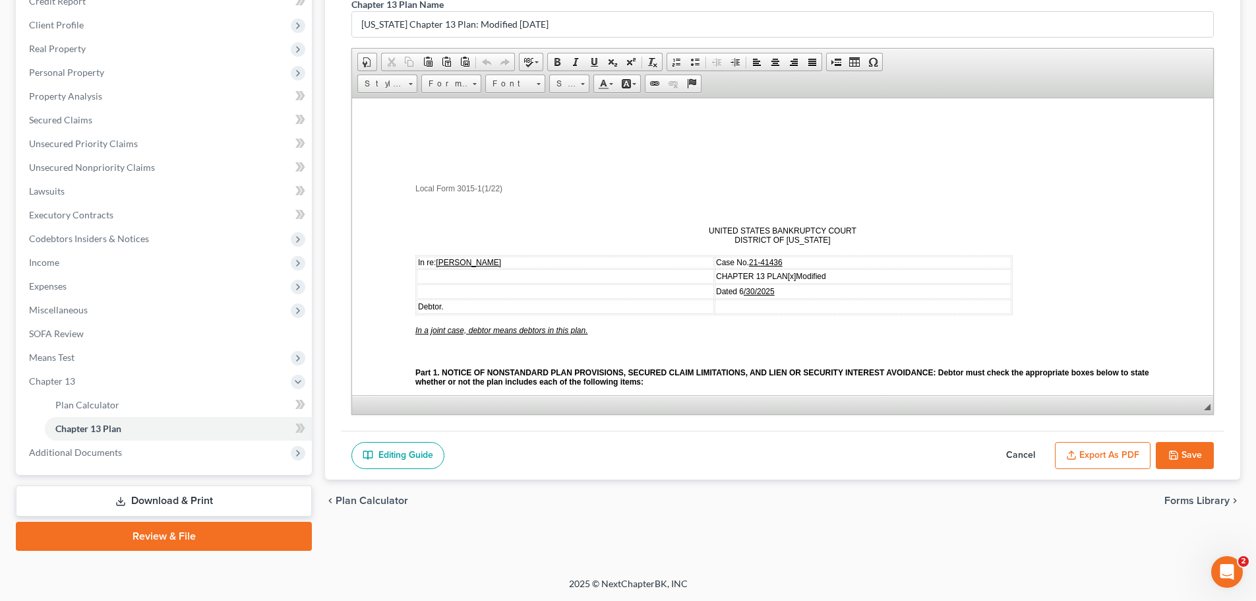
scroll to position [0, 0]
click at [1122, 449] on button "Export as PDF" at bounding box center [1103, 456] width 96 height 28
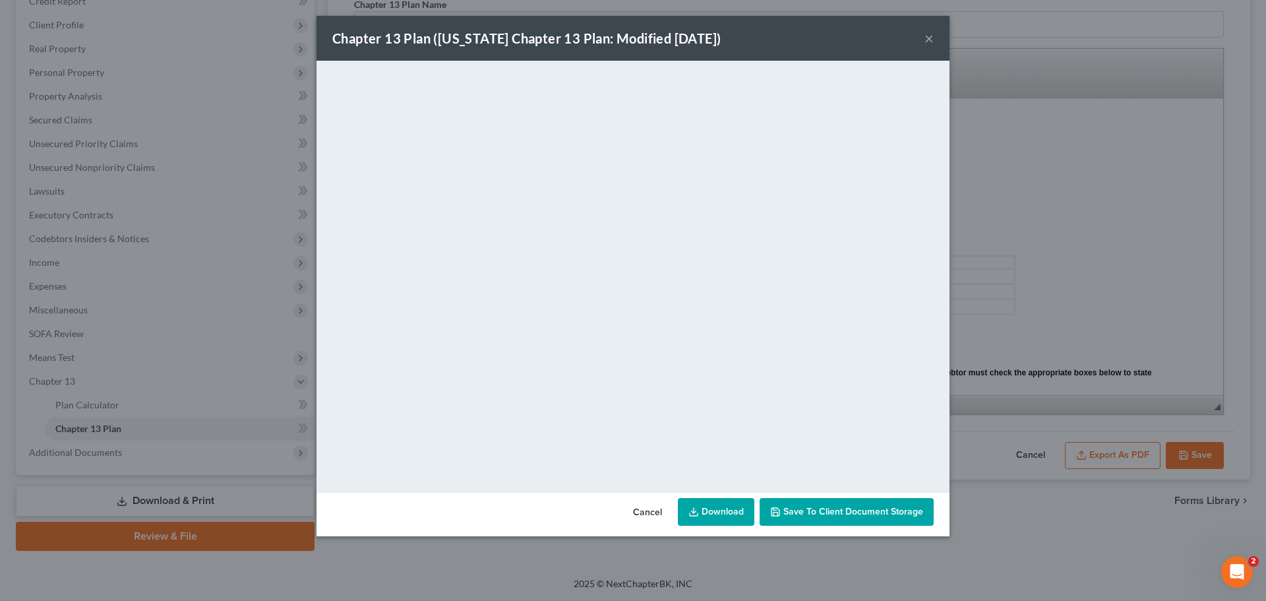
click at [714, 512] on link "Download" at bounding box center [716, 512] width 77 height 28
click at [928, 36] on button "×" at bounding box center [929, 38] width 9 height 16
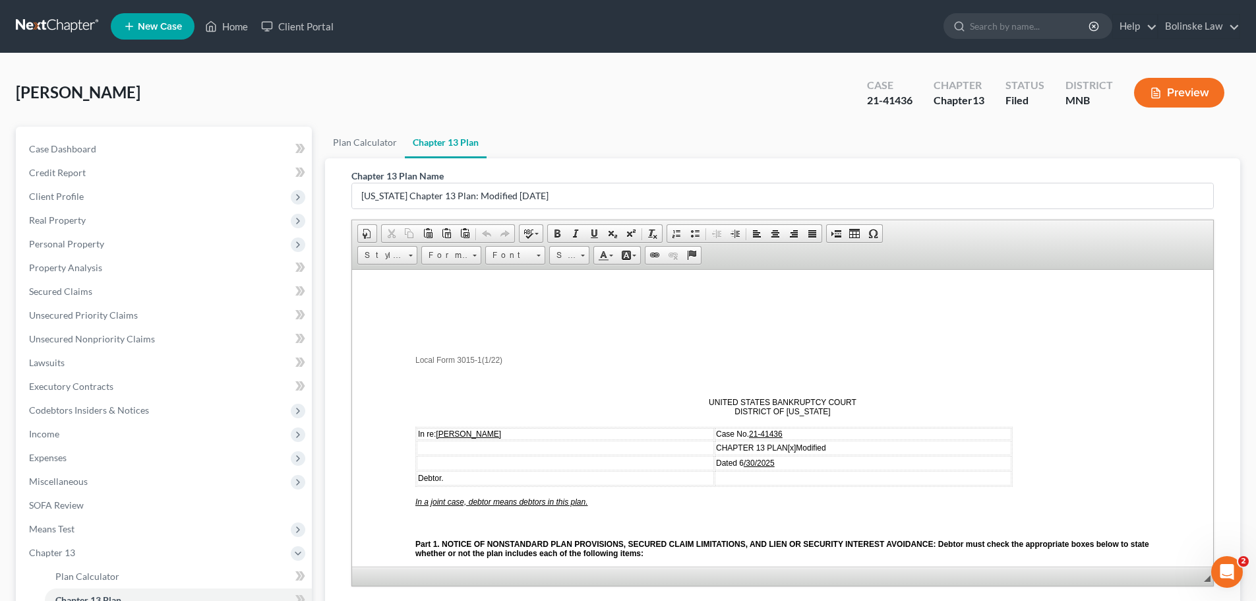
click at [36, 30] on link at bounding box center [58, 27] width 84 height 24
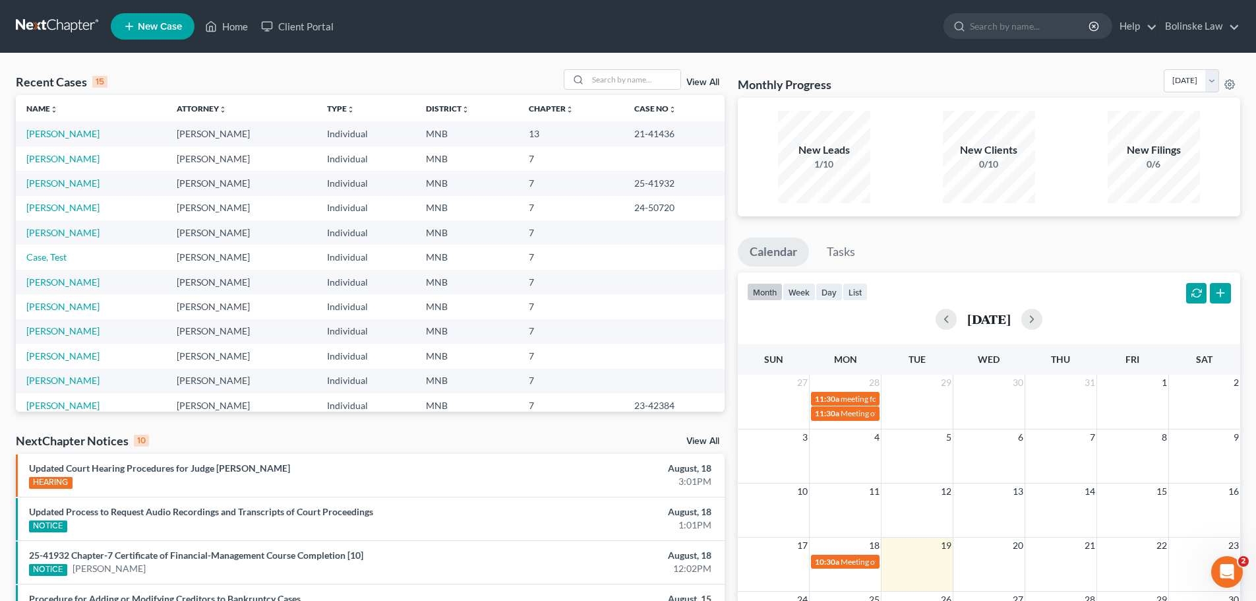
click at [696, 77] on div "View All" at bounding box center [644, 79] width 161 height 20
click at [706, 84] on link "View All" at bounding box center [703, 82] width 33 height 9
